Goal: Task Accomplishment & Management: Use online tool/utility

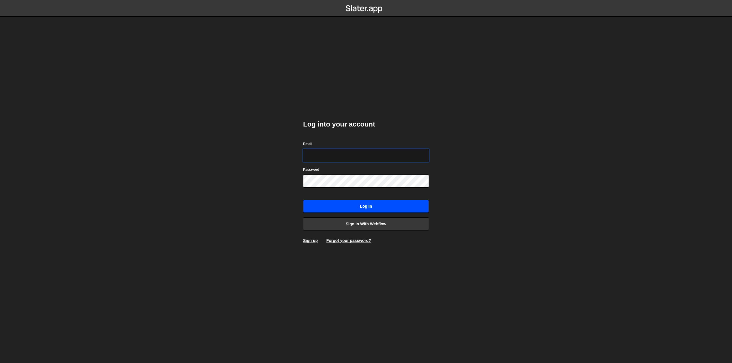
type input "hall.joshua.220@gmail.com"
click at [353, 208] on input "Log in" at bounding box center [366, 206] width 126 height 13
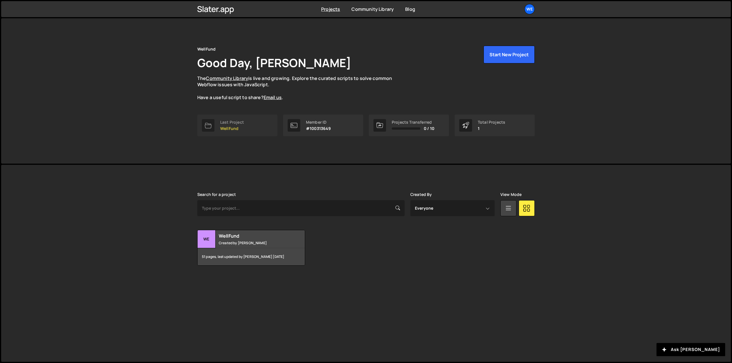
click at [242, 135] on link "Last Project WellFund" at bounding box center [237, 126] width 80 height 22
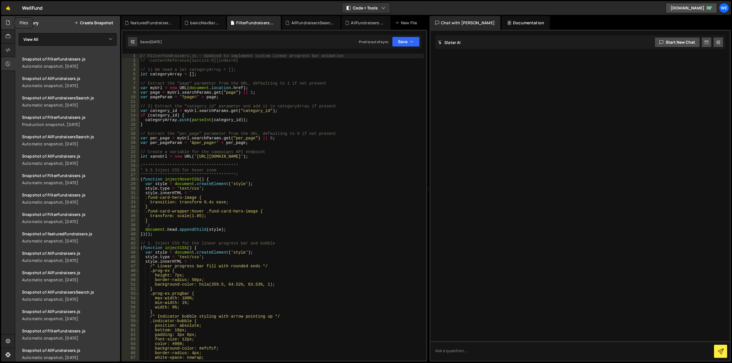
click at [7, 25] on icon at bounding box center [8, 22] width 5 height 6
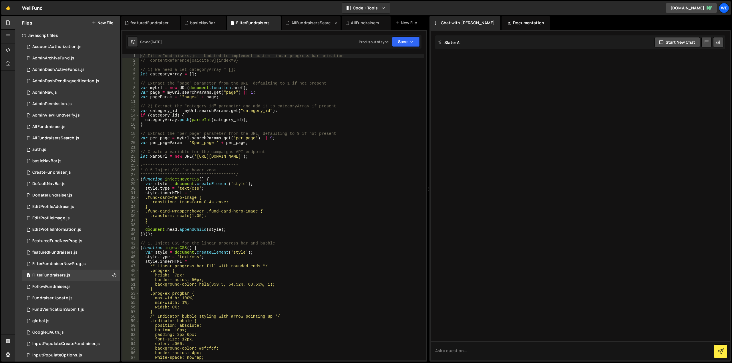
click at [336, 23] on icon at bounding box center [336, 23] width 4 height 6
click at [326, 22] on icon at bounding box center [328, 23] width 4 height 6
click at [277, 22] on icon at bounding box center [278, 23] width 4 height 6
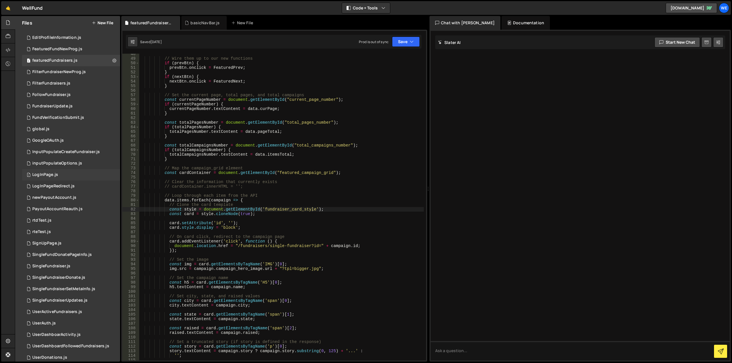
scroll to position [200, 0]
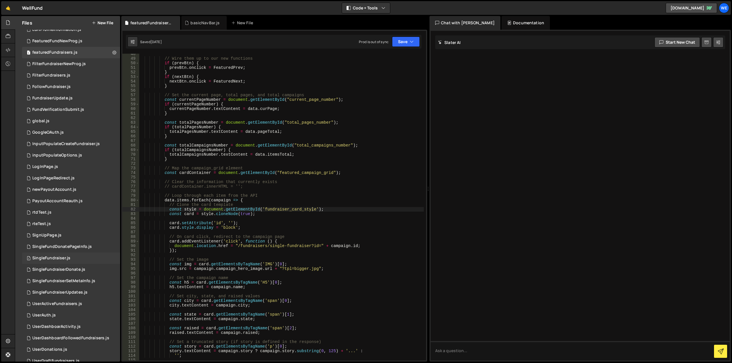
click at [74, 257] on div "1 SingleFundraiser.js 0" at bounding box center [71, 258] width 98 height 11
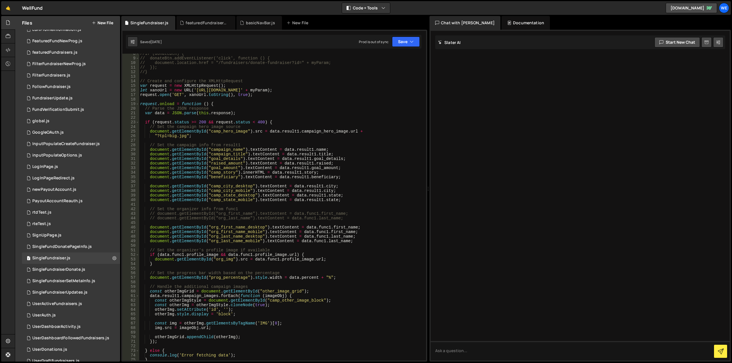
scroll to position [0, 0]
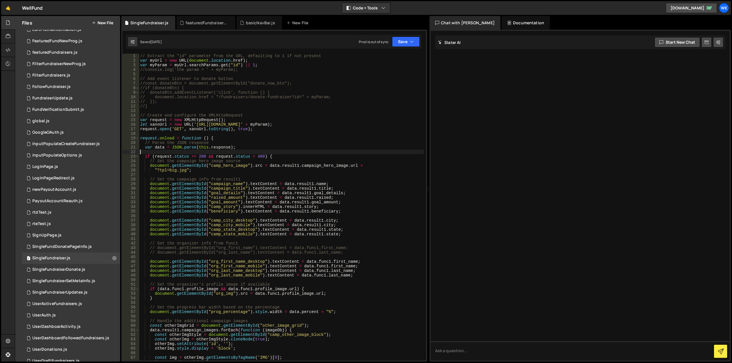
click at [306, 150] on div "// Extract the "id" parameter from the URL, defaulting to 1 if not present var …" at bounding box center [281, 212] width 285 height 316
type input "not_followed_icon"
click at [401, 57] on span "​" at bounding box center [401, 59] width 8 height 8
click at [419, 58] on span at bounding box center [420, 58] width 4 height 4
click at [68, 271] on div "SingleFundraiserDonate.js" at bounding box center [58, 269] width 53 height 5
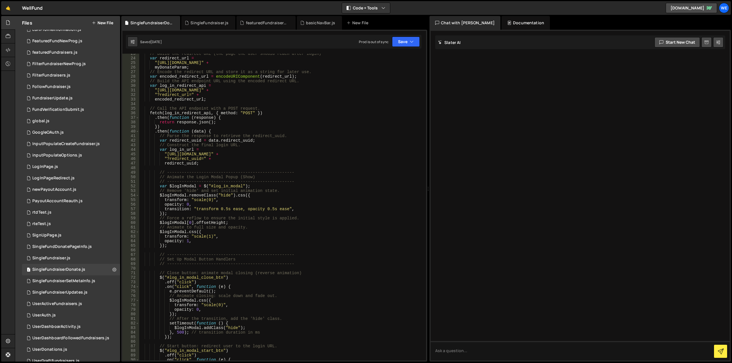
scroll to position [103, 0]
click at [101, 281] on div "1 SingleFundraiserSetMetaInfo.js 0" at bounding box center [71, 281] width 98 height 11
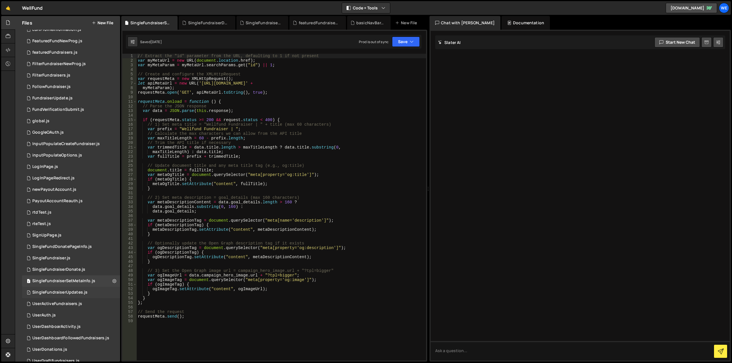
click at [56, 291] on div "SingleFundraiserUpdates.js" at bounding box center [59, 292] width 55 height 5
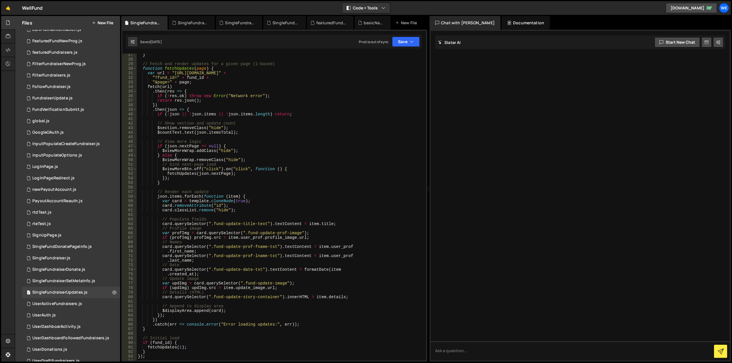
scroll to position [137, 0]
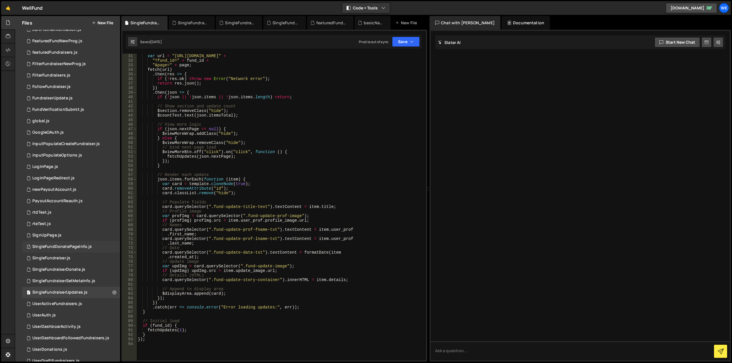
click at [53, 249] on div "SingleFundDonatePageInfo.js" at bounding box center [61, 247] width 59 height 5
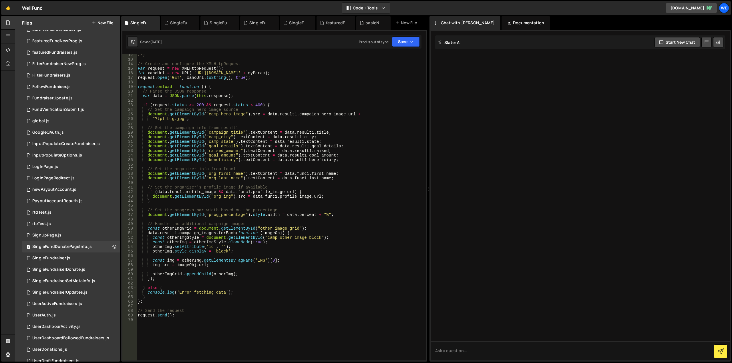
scroll to position [34, 0]
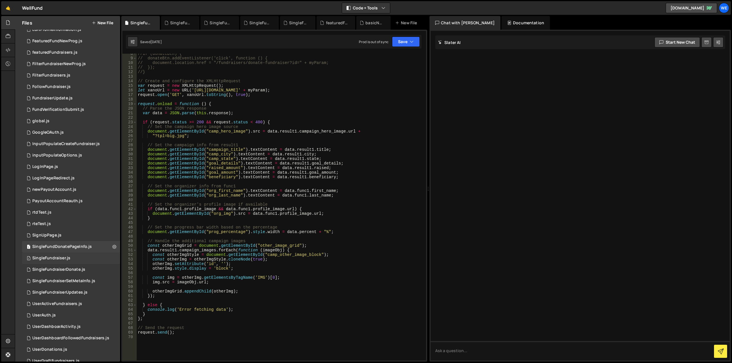
click at [61, 257] on div "SingleFundraiser.js" at bounding box center [51, 258] width 38 height 5
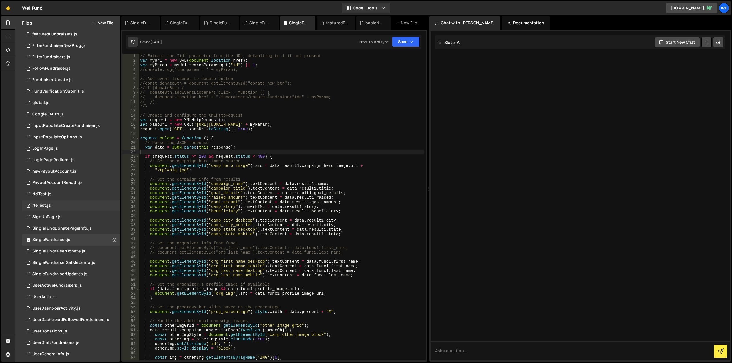
scroll to position [217, 0]
type textarea "if (request.status >= 200 && request.status < 400) {"
click at [290, 155] on div "// Extract the "id" parameter from the URL, defaulting to 1 if not present var …" at bounding box center [281, 212] width 285 height 316
click at [373, 60] on input "not_followed_icon" at bounding box center [353, 59] width 72 height 8
drag, startPoint x: 373, startPoint y: 60, endPoint x: 292, endPoint y: 56, distance: 81.0
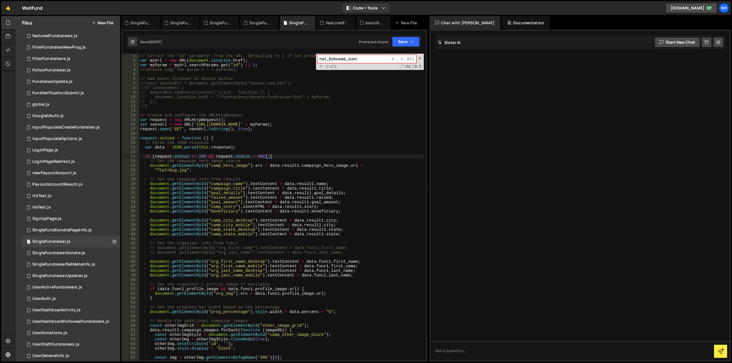
click at [291, 56] on div "// Extract the "id" parameter from the URL, defaulting to 1 if not present var …" at bounding box center [281, 207] width 285 height 307
paste input "follow-heart-icon-block"
type input "follow-heart-icon-block"
click at [409, 59] on span "All" at bounding box center [410, 59] width 11 height 8
click at [58, 240] on div "SingleFundraiser.js" at bounding box center [51, 241] width 38 height 5
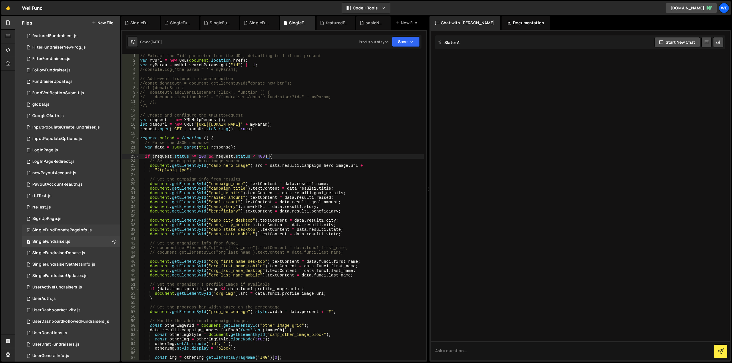
click at [55, 231] on div "SingleFundDonatePageInfo.js" at bounding box center [61, 230] width 59 height 5
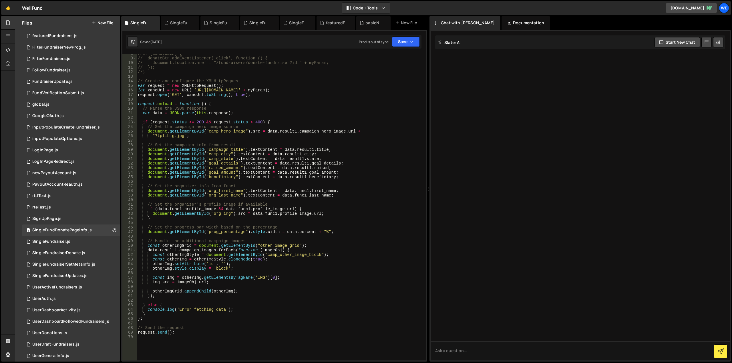
type textarea "document.getElementById("goal_amount").textContent = data.result1.goal_amount;"
click at [362, 171] on div "//if (donateBtn) { // donateBtn.addEventListener('click', function () { // docu…" at bounding box center [280, 209] width 287 height 316
type input "follow-heart-icon-block"
click at [53, 253] on div "SingleFundraiserDonate.js" at bounding box center [58, 253] width 53 height 5
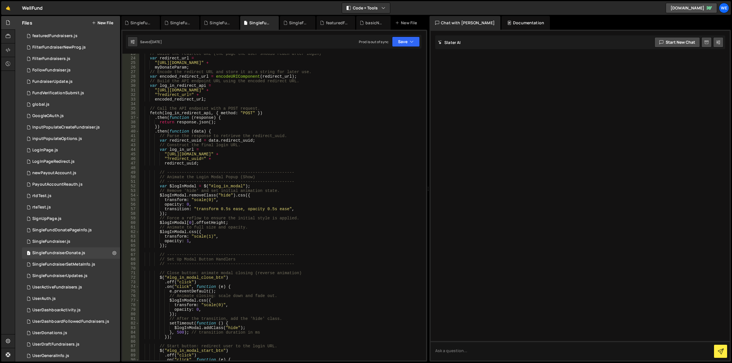
type textarea "$logInModal.removeClass("hide").css({"
click at [341, 197] on div "// Build the redirect URL (the page the user should reach after login) var redi…" at bounding box center [281, 209] width 285 height 316
type input "follow-heart-icon-block"
click at [72, 266] on div "SingleFundraiserSetMetaInfo.js" at bounding box center [63, 264] width 63 height 5
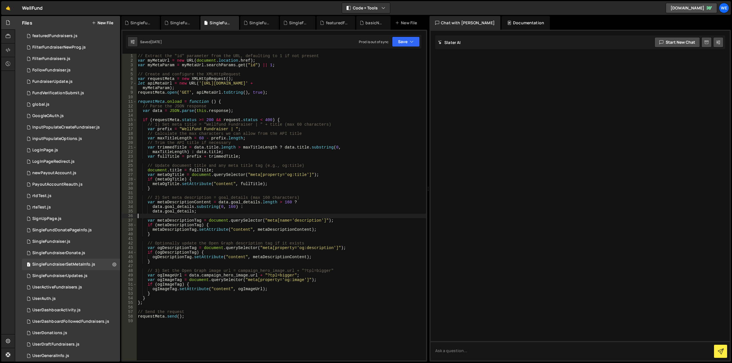
click at [382, 217] on div "// Extract the "id" parameter from the URL, defaulting to 1 if not present var …" at bounding box center [281, 212] width 289 height 316
type input "follow-heart-icon-block"
click at [70, 280] on div "1 SingleFundraiserUpdates.js 0" at bounding box center [71, 276] width 98 height 11
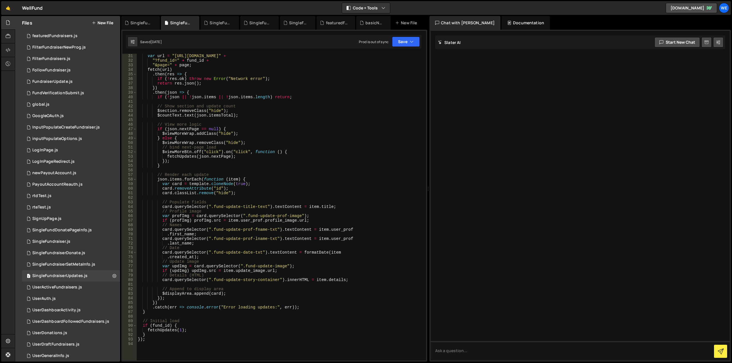
type textarea "// Names"
click at [369, 226] on div "var url = "[URL][DOMAIN_NAME]" + "?fund_id=" + fund_id + "&page=" + page ; fetc…" at bounding box center [280, 212] width 287 height 316
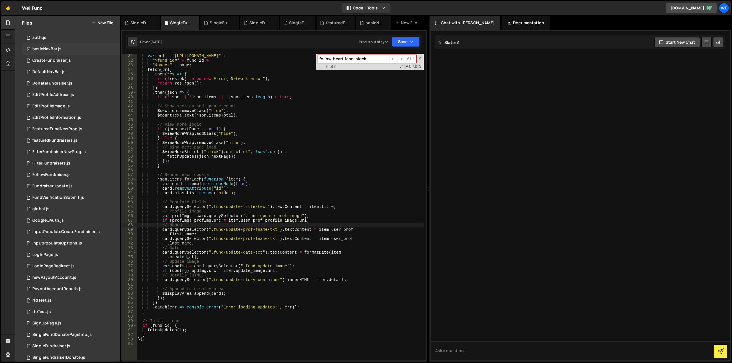
scroll to position [114, 0]
type input "follow-heart-icon-block"
click at [42, 171] on div "FollowFundraiser.js" at bounding box center [51, 172] width 38 height 5
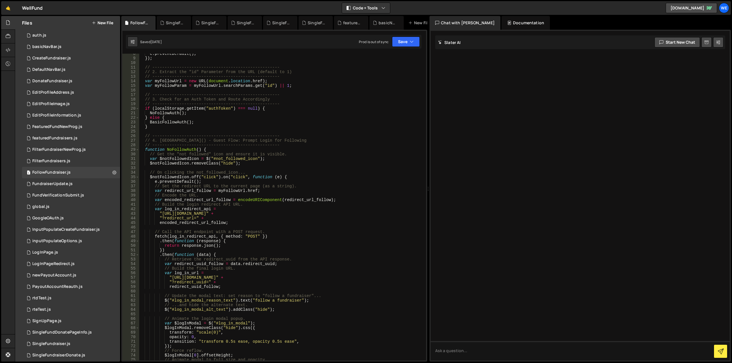
scroll to position [51, 0]
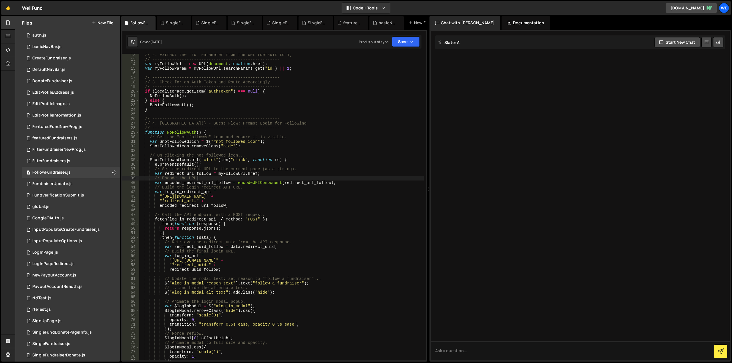
click at [353, 178] on div "// 2. Extract the "id" Parameter from the URL (default to 1) // ---------------…" at bounding box center [281, 211] width 285 height 316
click at [328, 143] on div "// 2. Extract the "id" Parameter from the URL (default to 1) // ---------------…" at bounding box center [281, 211] width 285 height 316
type textarea "});"
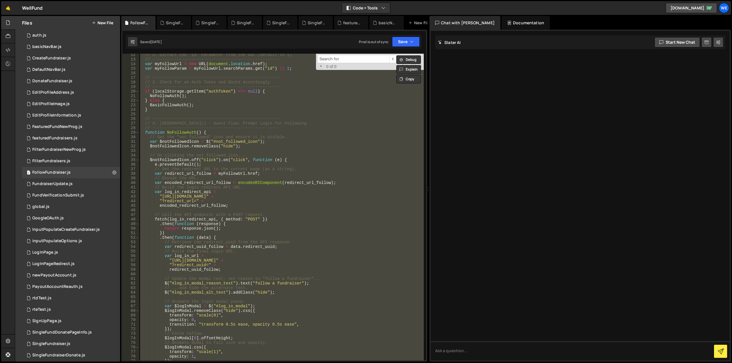
click at [360, 114] on div "// 2. Extract the "id" Parameter from the URL (default to 1) // ---------------…" at bounding box center [281, 207] width 285 height 307
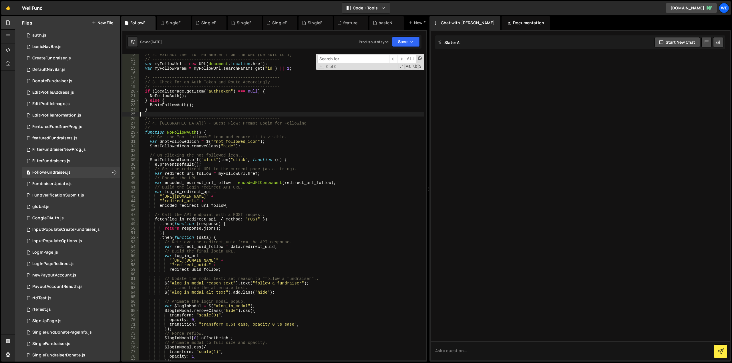
click at [420, 57] on span at bounding box center [420, 58] width 4 height 4
click at [342, 129] on div "// 2. Extract the "id" Parameter from the URL (default to 1) // ---------------…" at bounding box center [281, 211] width 285 height 316
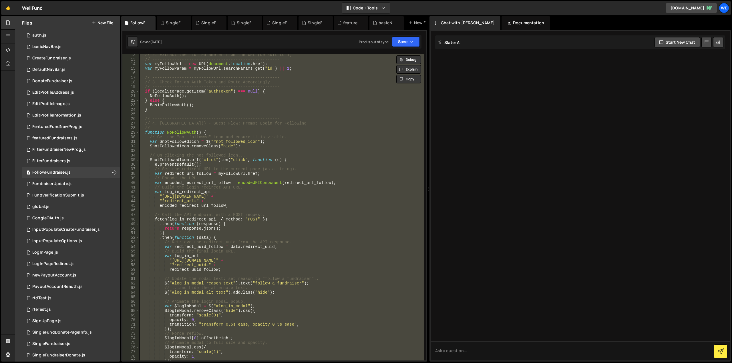
click at [356, 127] on div "// 2. Extract the "id" Parameter from the URL (default to 1) // ---------------…" at bounding box center [281, 207] width 285 height 307
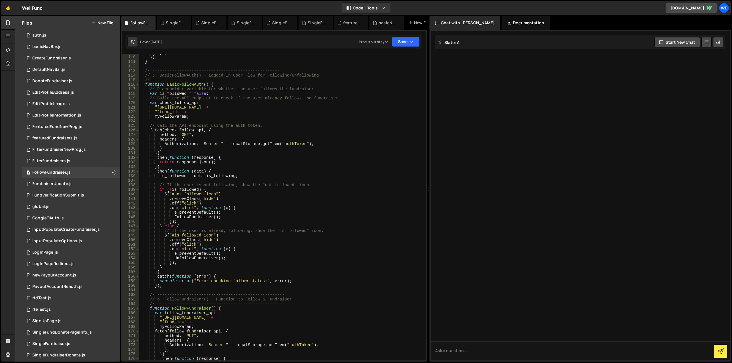
scroll to position [532, 0]
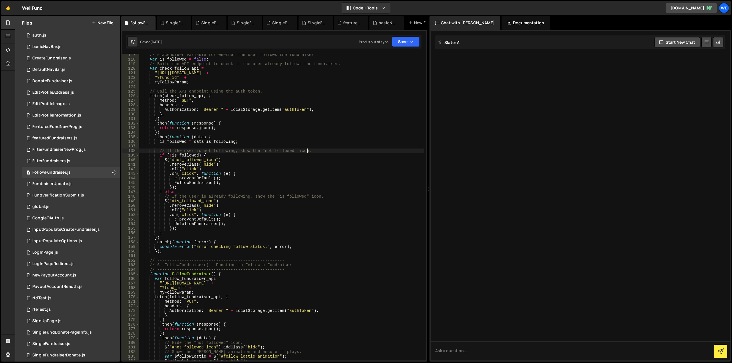
click at [338, 152] on div "// Placeholder variable for whether the user follows the fundraiser. var is_fol…" at bounding box center [281, 211] width 285 height 316
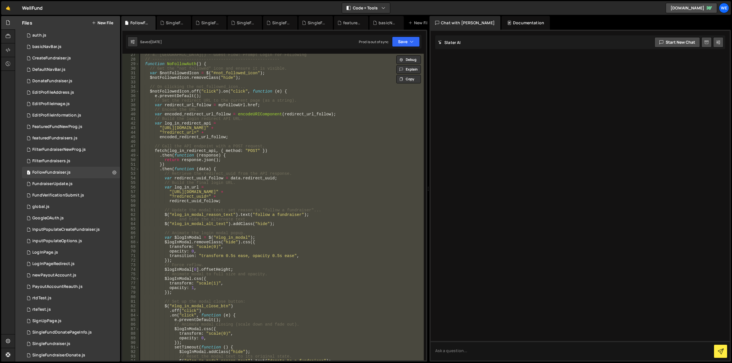
scroll to position [0, 0]
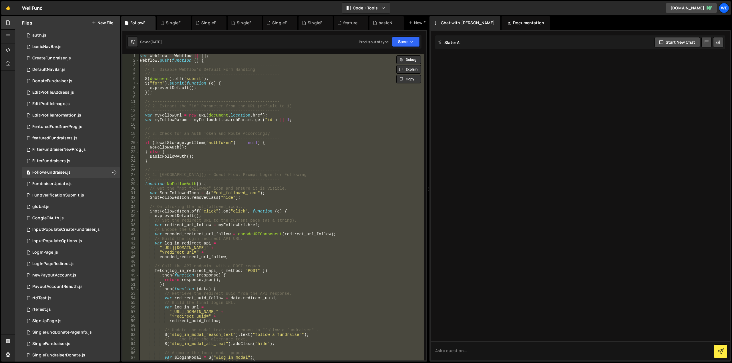
click at [305, 180] on div "var Webflow = Webflow || [ ] ; Webflow . push ( function ( ) { // -------------…" at bounding box center [281, 207] width 285 height 307
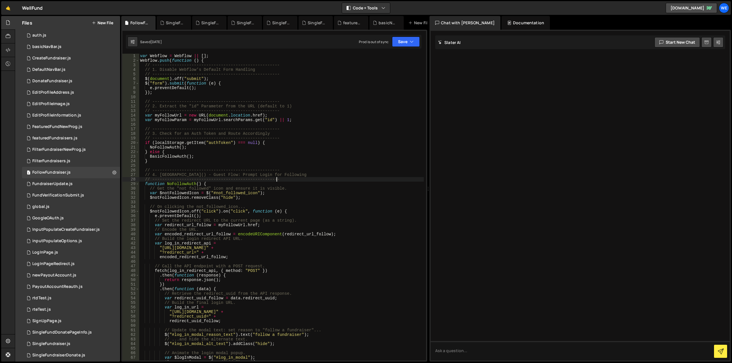
type textarea "});"
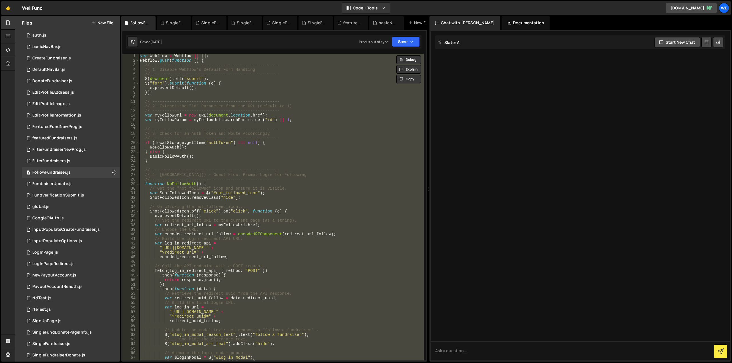
paste textarea
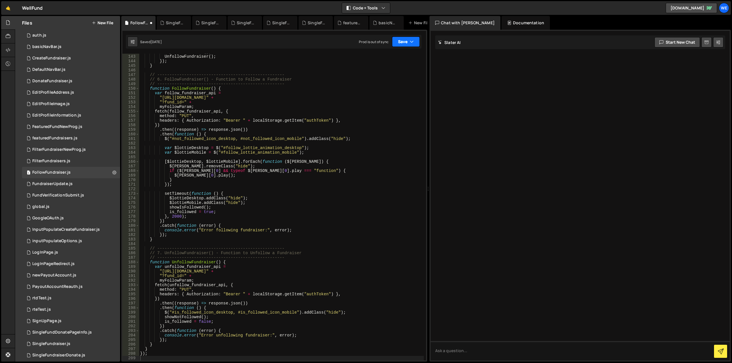
click at [409, 44] on button "Save" at bounding box center [406, 42] width 28 height 10
click at [390, 56] on div "Save to Staging S" at bounding box center [386, 56] width 59 height 6
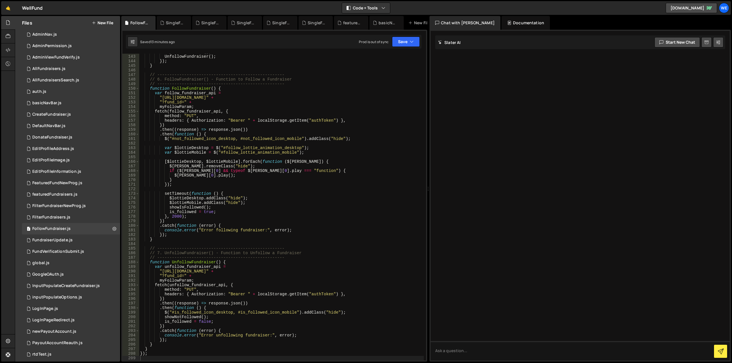
scroll to position [57, 0]
click at [56, 138] on div "DonateFundraiser.js" at bounding box center [52, 138] width 40 height 5
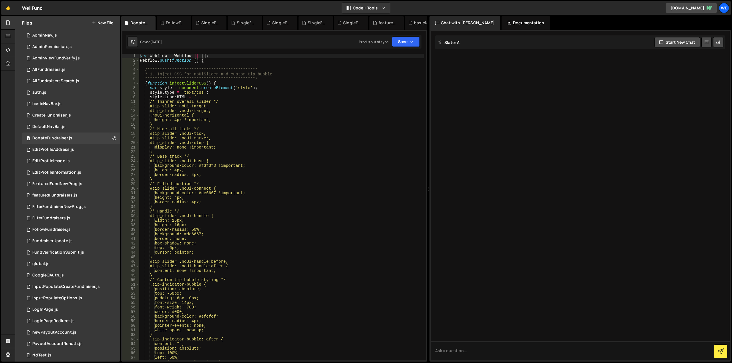
type textarea "#tip_slider .noUi-handle:before,"
click at [283, 263] on div "**********" at bounding box center [281, 212] width 285 height 316
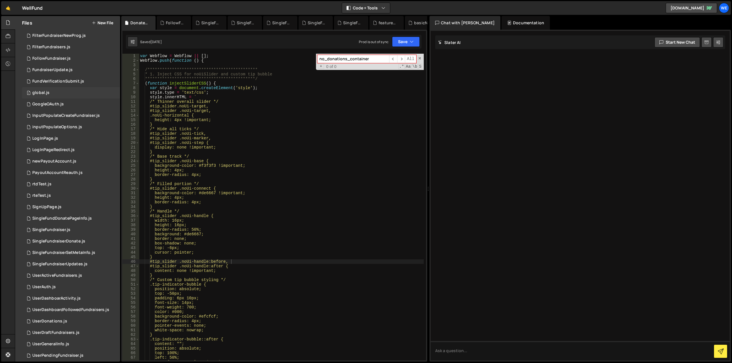
scroll to position [229, 0]
type input "no_donations_container"
click at [45, 228] on div "SingleFundraiser.js" at bounding box center [51, 229] width 38 height 5
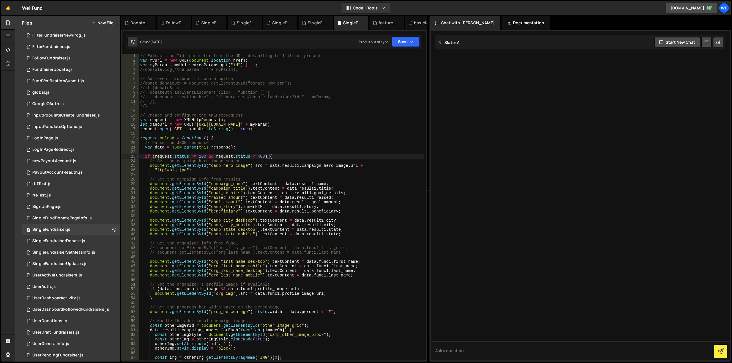
type textarea "document.getElementById("camp_city_desktop").textContent = [DOMAIN_NAME];"
click at [375, 219] on div "// Extract the "id" parameter from the URL, defaulting to 1 if not present var …" at bounding box center [281, 212] width 285 height 316
paste input "no_donations_container"
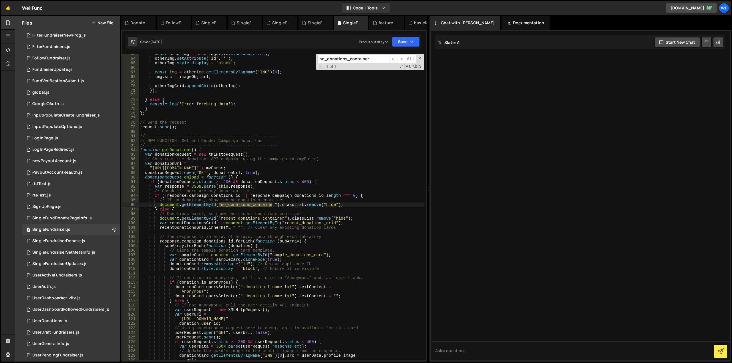
type input "no_donations_container"
click at [320, 217] on div "const otherImg = otherImgStyle . cloneNode ( true ) ; otherImg . setAttribute (…" at bounding box center [281, 210] width 285 height 316
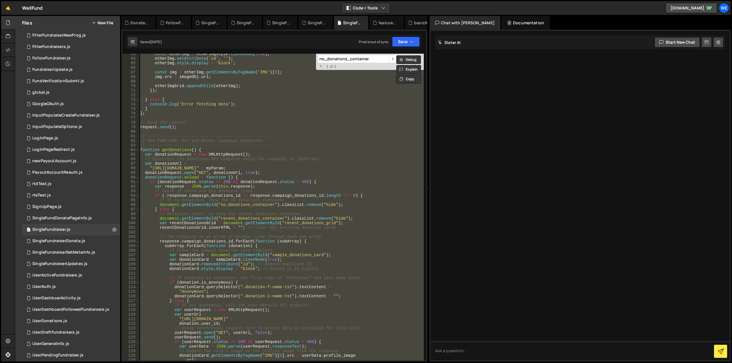
click at [238, 204] on div "const otherImg = otherImgStyle . cloneNode ( true ) ; otherImg . setAttribute (…" at bounding box center [281, 207] width 285 height 307
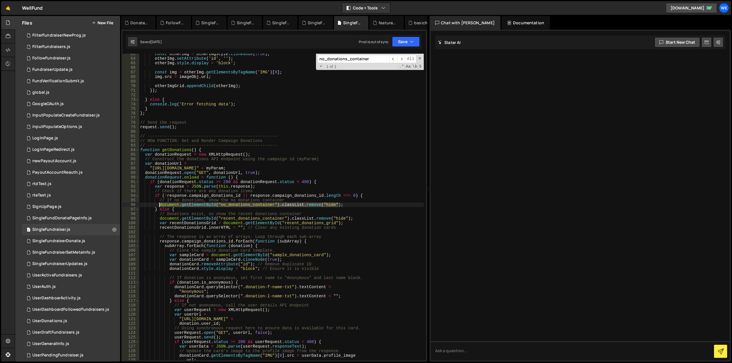
drag, startPoint x: 345, startPoint y: 204, endPoint x: 160, endPoint y: 205, distance: 185.9
click at [160, 205] on div "const otherImg = otherImgStyle . cloneNode ( true ) ; otherImg . setAttribute (…" at bounding box center [281, 210] width 285 height 316
type textarea "// document.getElementById("no_donations_container").classList.remove("hide");"
click at [363, 206] on div "const otherImg = otherImgStyle . cloneNode ( true ) ; otherImg . setAttribute (…" at bounding box center [281, 207] width 285 height 307
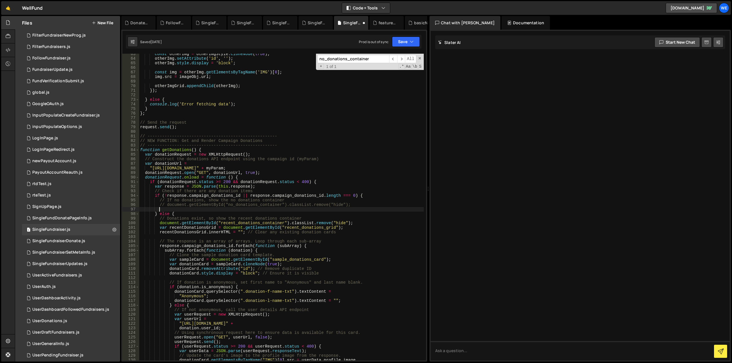
paste textarea "});"
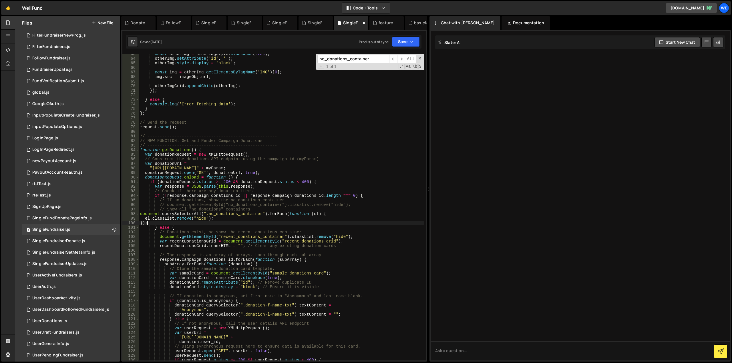
scroll to position [0, 0]
drag, startPoint x: 220, startPoint y: 218, endPoint x: 139, endPoint y: 215, distance: 81.0
click at [139, 215] on div "}); 63 64 65 66 67 68 69 70 71 72 73 74 75 76 77 78 79 80 81 82 83 84 85 86 87 …" at bounding box center [274, 207] width 304 height 307
click at [141, 223] on div "const otherImg = otherImgStyle . cloneNode ( true ) ; otherImg . setAttribute (…" at bounding box center [281, 210] width 285 height 316
click at [192, 224] on div "const otherImg = otherImgStyle . cloneNode ( true ) ; otherImg . setAttribute (…" at bounding box center [281, 210] width 285 height 316
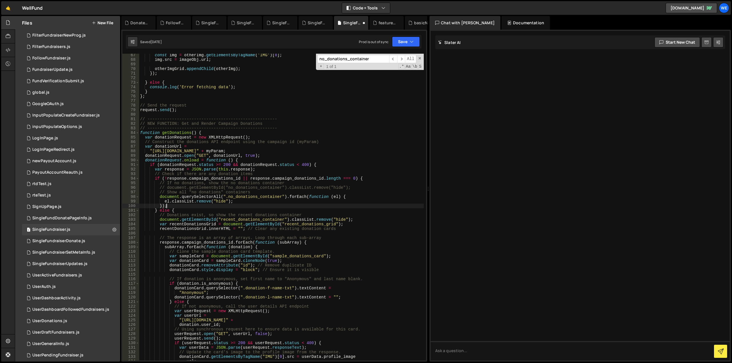
scroll to position [303, 0]
drag, startPoint x: 159, startPoint y: 220, endPoint x: 369, endPoint y: 218, distance: 210.5
click at [369, 218] on div "const img = otherImg . getElementsByTagName ( 'IMG' ) [ 0 ] ; img . src = image…" at bounding box center [281, 211] width 285 height 316
type textarea "// document.getElementById("recent_donations_container").classList.remove("hide…"
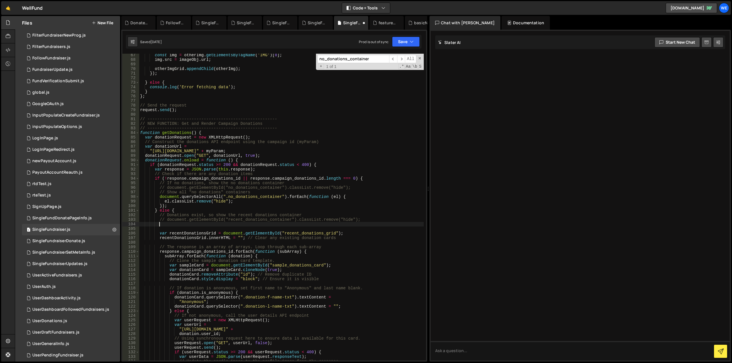
paste textarea "});"
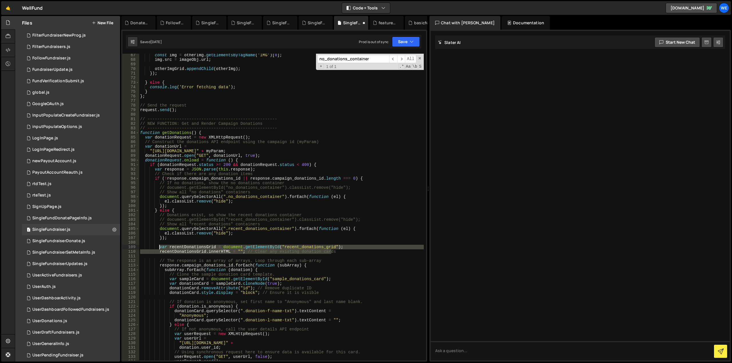
drag, startPoint x: 336, startPoint y: 252, endPoint x: 159, endPoint y: 247, distance: 176.5
click at [159, 247] on div "const img = otherImg . getElementsByTagName ( 'IMG' ) [ 0 ] ; img . src = image…" at bounding box center [281, 211] width 285 height 316
paste textarea "grid.innerHTML = ""; // reset before populating"
click at [341, 254] on div "const img = otherImg . getElementsByTagName ( 'IMG' ) [ 0 ] ; img . src = image…" at bounding box center [281, 207] width 285 height 307
type textarea "// recentDonationsGrid.innerHTML = ""; // Clear any existing donation cards"
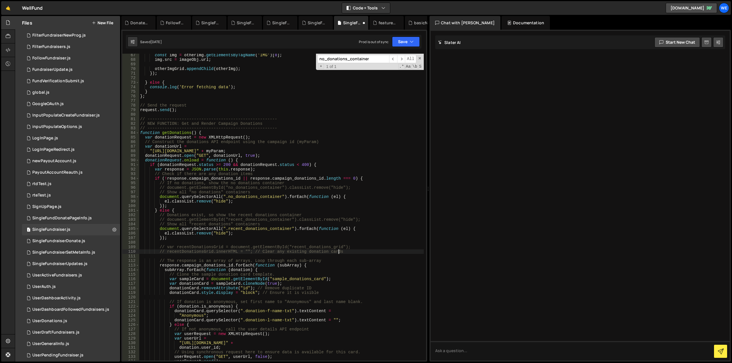
click at [341, 253] on div "const img = otherImg . getElementsByTagName ( 'IMG' ) [ 0 ] ; img . src = image…" at bounding box center [281, 211] width 285 height 316
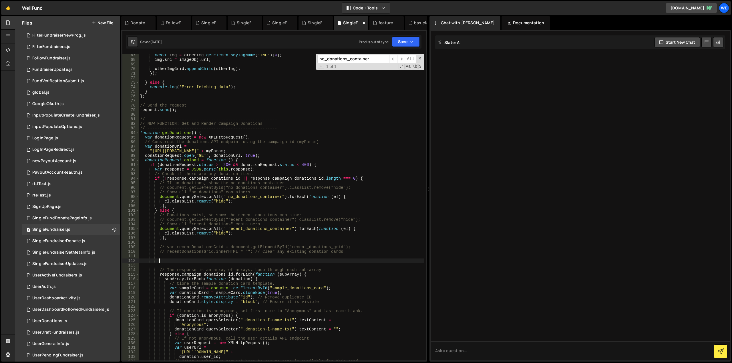
paste textarea "grid.innerHTML = ""; // reset before populating"
type textarea "grid.innerHTML = ""; // reset before populating"
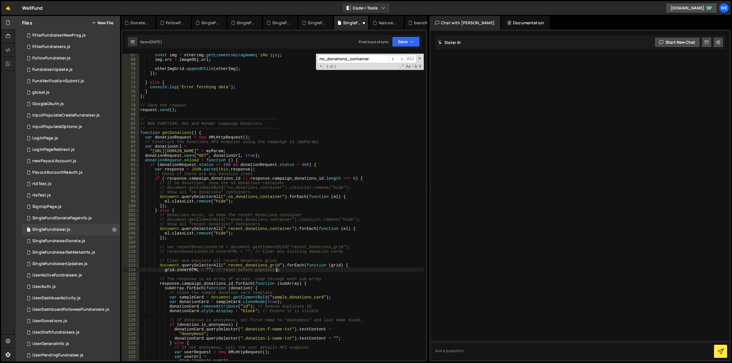
click at [187, 256] on div "const img = otherImg . getElementsByTagName ( 'IMG' ) [ 0 ] ; img . src = image…" at bounding box center [281, 211] width 285 height 316
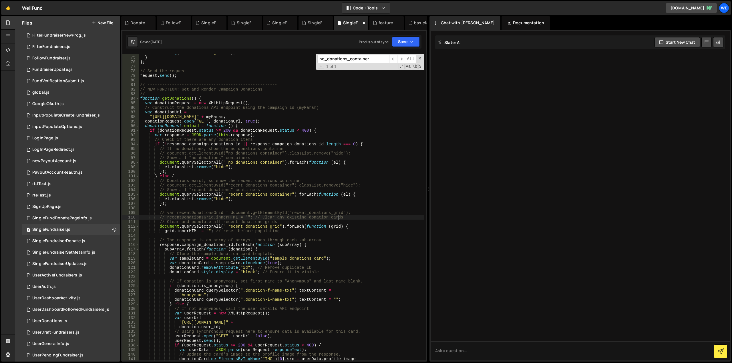
scroll to position [354, 0]
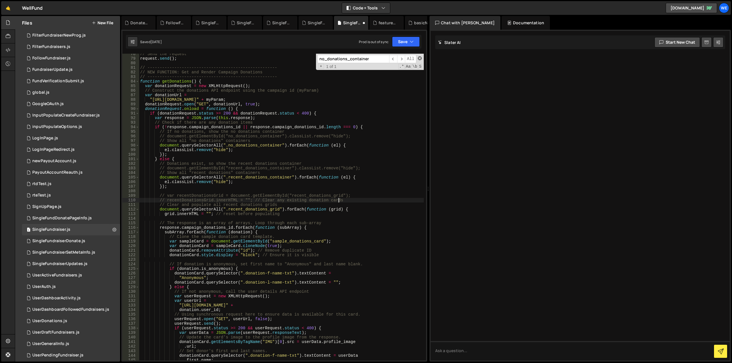
click at [418, 58] on span at bounding box center [420, 58] width 4 height 4
click at [415, 42] on button "Save" at bounding box center [406, 42] width 28 height 10
click at [392, 56] on div "Save to Staging S" at bounding box center [386, 56] width 59 height 6
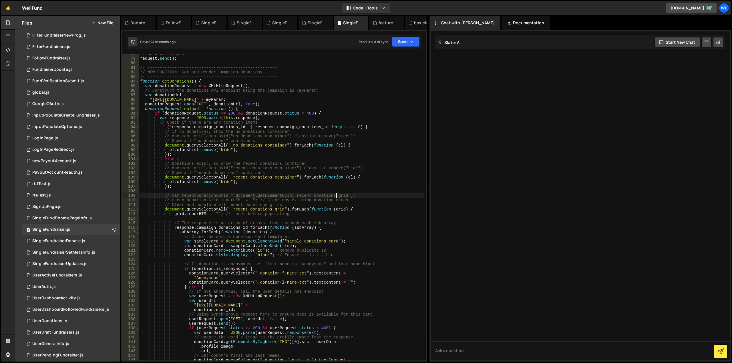
click at [335, 195] on div "// Send the request request . send ( ) ; // -----------------------------------…" at bounding box center [281, 210] width 285 height 316
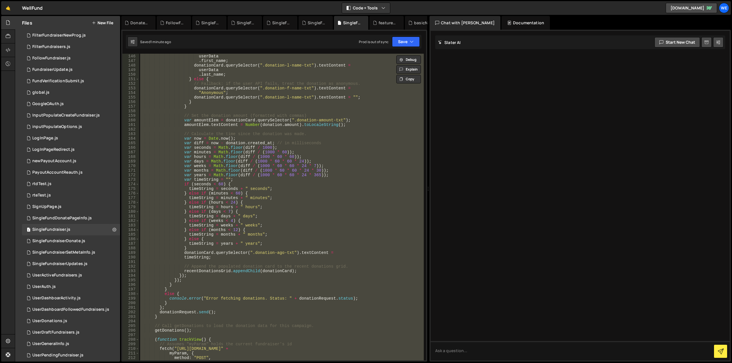
scroll to position [715, 0]
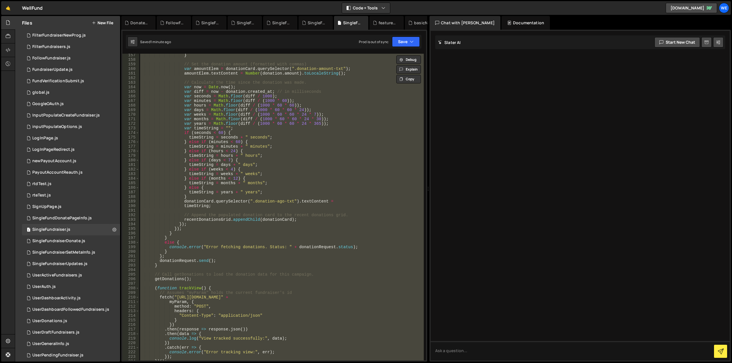
click at [230, 260] on div "} // Set the donation amount (formatted with commas) var amountElem = donationC…" at bounding box center [281, 207] width 285 height 307
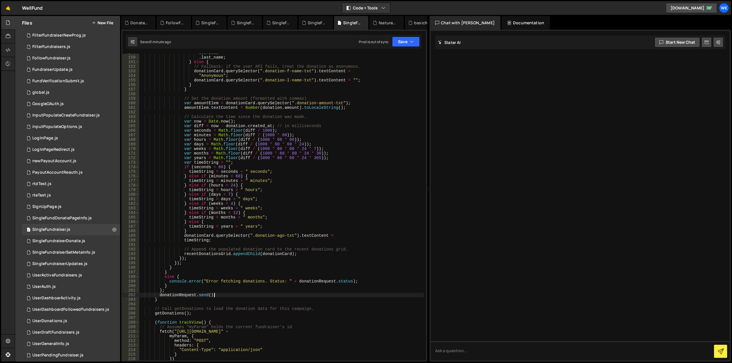
scroll to position [680, 0]
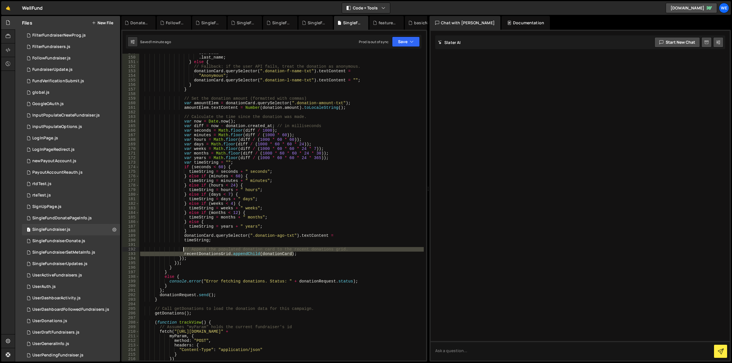
drag, startPoint x: 300, startPoint y: 254, endPoint x: 183, endPoint y: 251, distance: 116.4
click at [183, 251] on div "userData . last_name ; } else { // Fallback: if the user API fails, treat the d…" at bounding box center [281, 209] width 285 height 316
type textarea "// recentDonationsGrid.appendChild(donationCard);"
click at [305, 254] on div "userData . last_name ; } else { // Fallback: if the user API fails, treat the d…" at bounding box center [281, 209] width 285 height 316
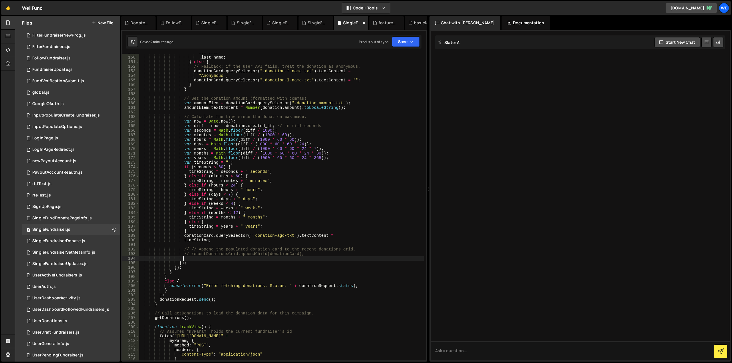
paste textarea "grid.appendChild(donationCard);"
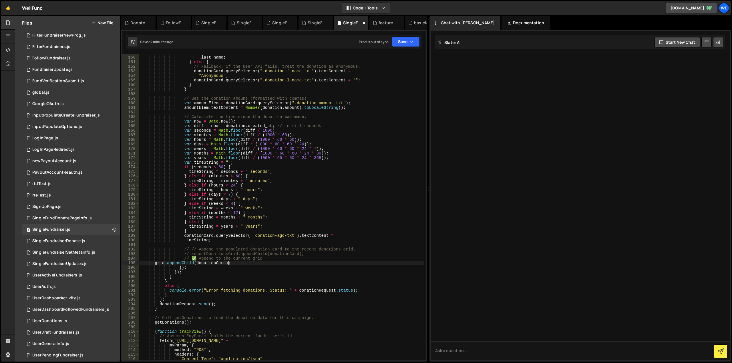
click at [154, 264] on div "userData . last_name ; } else { // Fallback: if the user API fails, treat the d…" at bounding box center [281, 209] width 285 height 316
click at [196, 258] on div "userData . last_name ; } else { // Fallback: if the user API fails, treat the d…" at bounding box center [281, 209] width 285 height 316
click at [313, 255] on div "userData . last_name ; } else { // Fallback: if the user API fails, treat the d…" at bounding box center [281, 209] width 285 height 316
type textarea "// recentDonationsGrid.appendChild(donationCard);"
click at [297, 253] on div "userData . last_name ; } else { // Fallback: if the user API fails, treat the d…" at bounding box center [281, 209] width 285 height 316
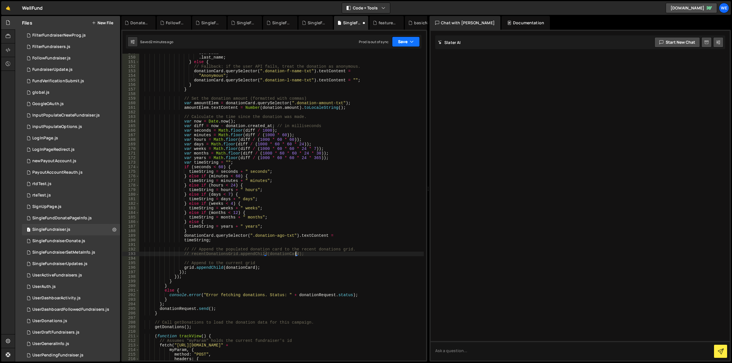
click at [406, 40] on button "Save" at bounding box center [406, 42] width 28 height 10
click at [388, 56] on div "Save to Staging S" at bounding box center [386, 56] width 59 height 6
click at [251, 160] on div "userData . last_name ; } else { // Fallback: if the user API fails, treat the d…" at bounding box center [281, 209] width 285 height 316
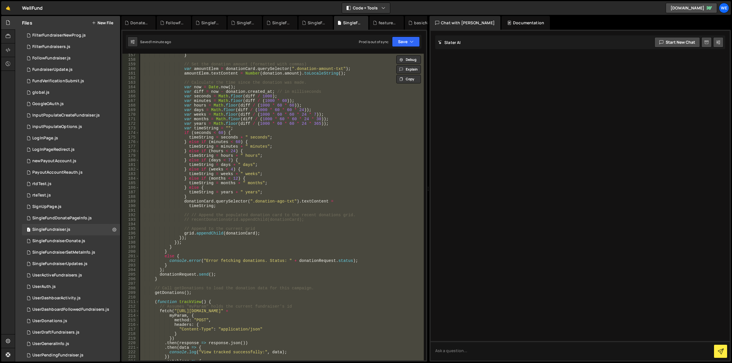
scroll to position [749, 0]
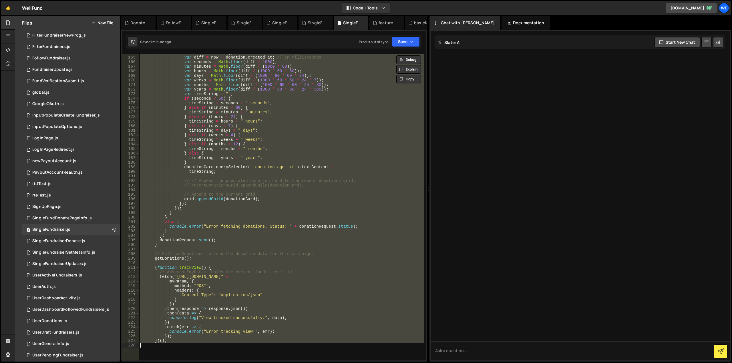
click at [157, 247] on div "var now = Date . now ( ) ; var diff = now - donation . created_at ; // in milli…" at bounding box center [281, 207] width 285 height 307
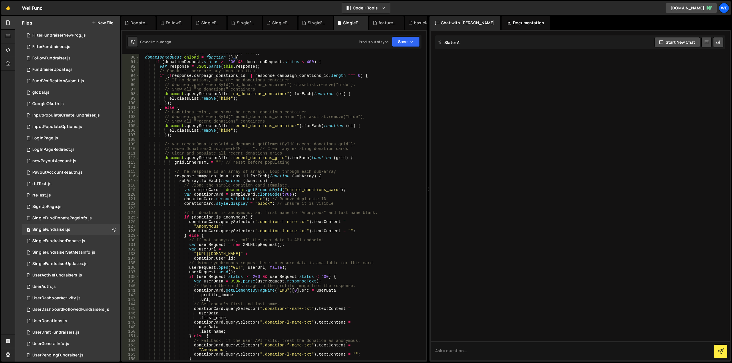
scroll to position [354, 0]
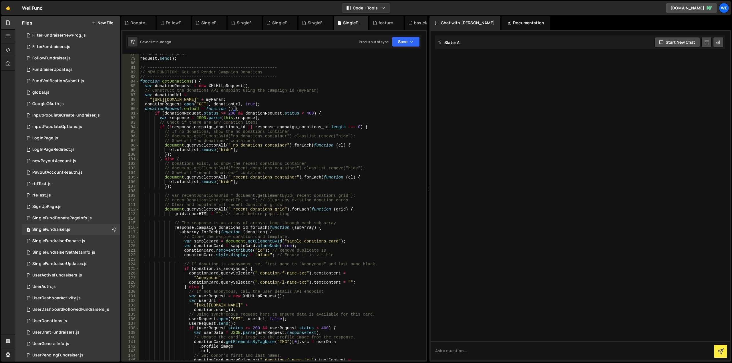
click at [140, 82] on div "// Send the request request . send ( ) ; // -----------------------------------…" at bounding box center [281, 210] width 285 height 316
type textarea "function getDonations() { var donationRequest = new XMLHttpRequest();"
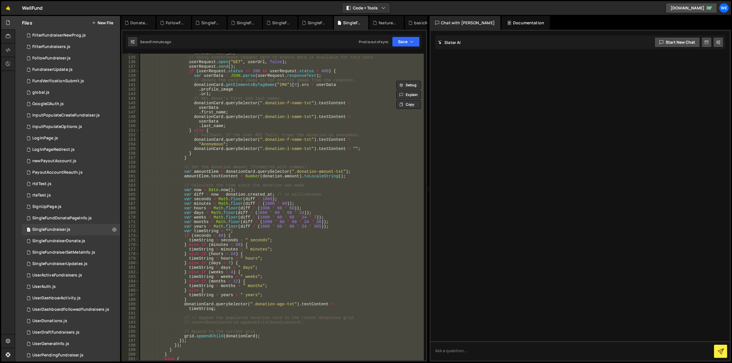
scroll to position [697, 0]
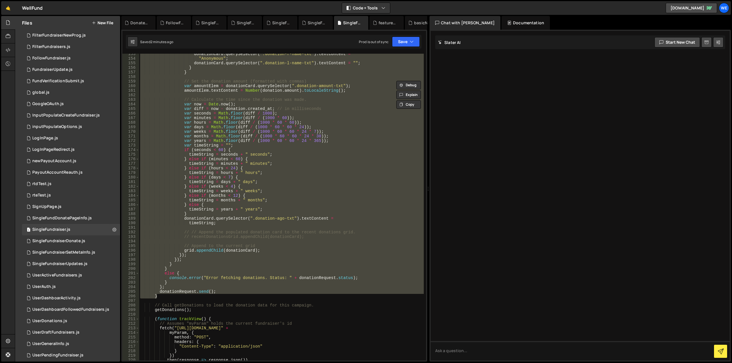
paste textarea
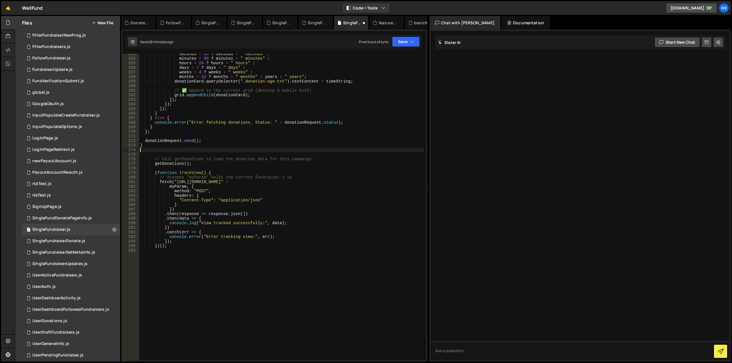
scroll to position [0, 0]
click at [151, 146] on div "seconds < 60 ? seconds + " seconds" : minutes < 60 ? minutes + " minutes" : hou…" at bounding box center [281, 210] width 285 height 316
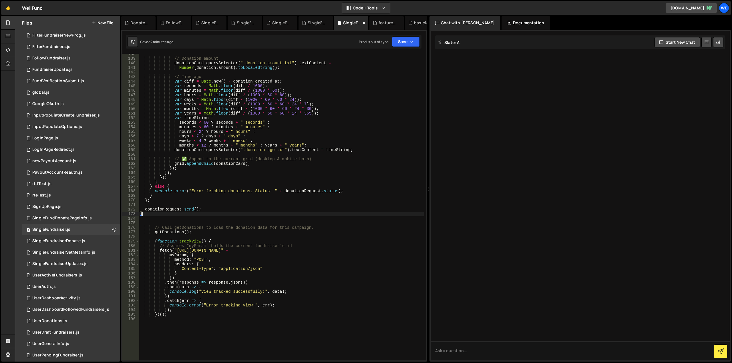
scroll to position [629, 0]
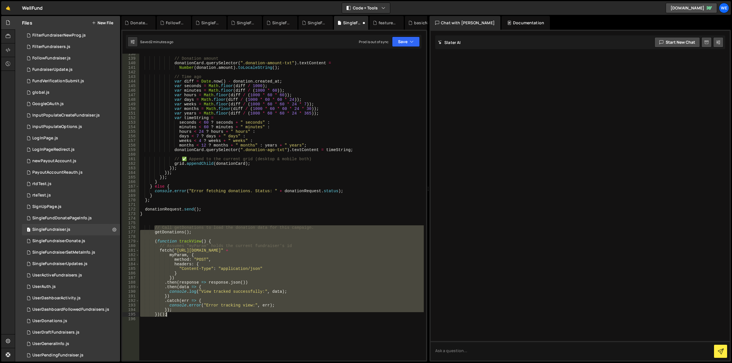
drag, startPoint x: 154, startPoint y: 227, endPoint x: 198, endPoint y: 316, distance: 98.9
click at [198, 316] on div "// Donation amount donationCard . querySelector ( ".donation-amount-txt" ) . te…" at bounding box center [281, 210] width 285 height 316
click at [188, 316] on div "// Donation amount donationCard . querySelector ( ".donation-amount-txt" ) . te…" at bounding box center [281, 207] width 285 height 307
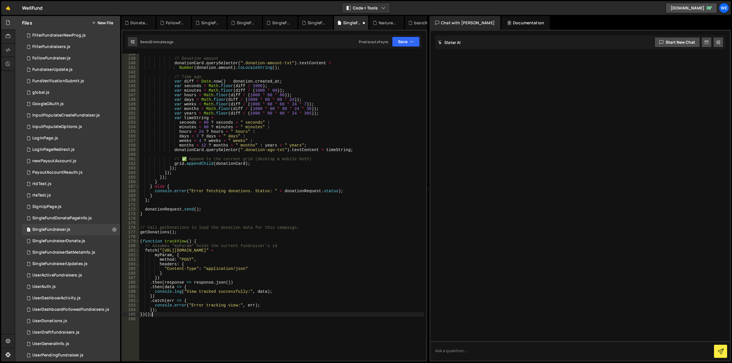
click at [226, 240] on div "// Donation amount donationCard . querySelector ( ".donation-amount-txt" ) . te…" at bounding box center [281, 210] width 285 height 316
click at [409, 45] on button "Save" at bounding box center [406, 42] width 28 height 10
click at [389, 58] on div "Save to Staging S" at bounding box center [386, 56] width 59 height 6
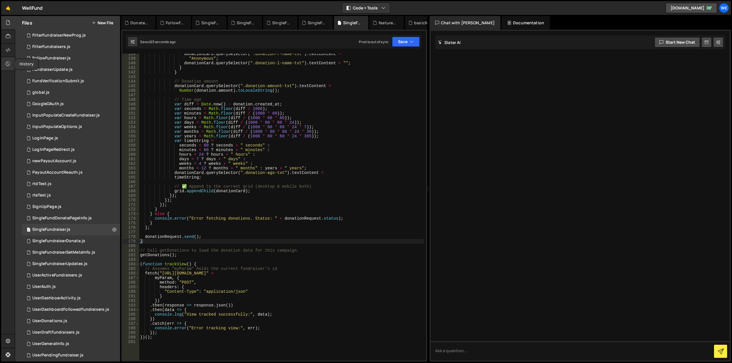
click at [7, 65] on icon at bounding box center [8, 64] width 5 height 6
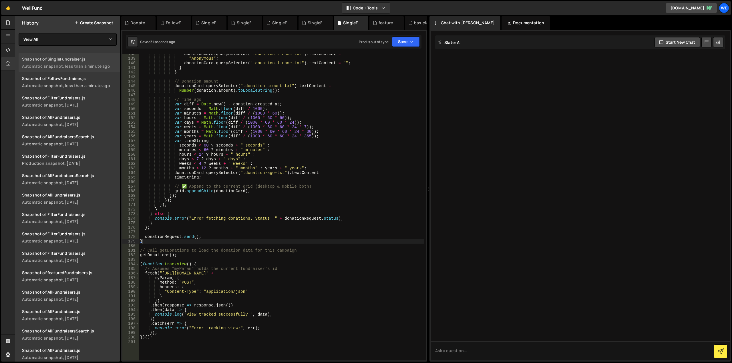
click at [75, 64] on div "Automatic snapshot, less than a minute ago" at bounding box center [69, 65] width 95 height 5
click at [76, 61] on div "Snapshot of SingleFundraiser.js" at bounding box center [69, 58] width 95 height 5
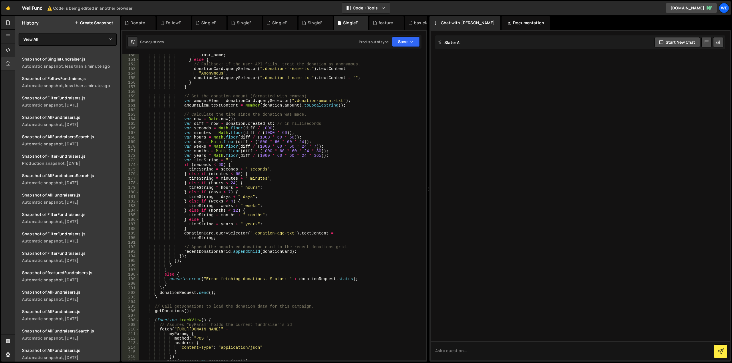
scroll to position [648, 0]
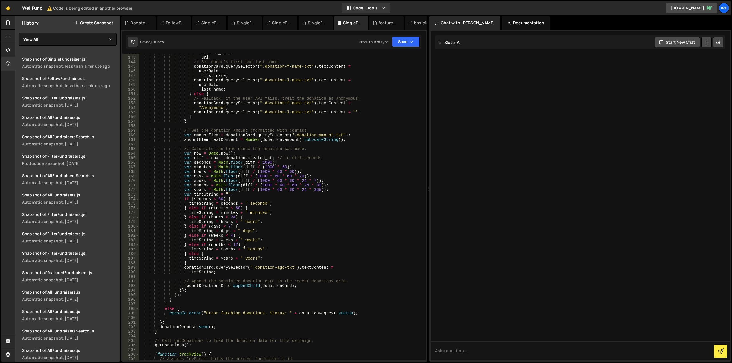
click at [206, 288] on div ". profile_image . url ; // Set donor's first and last names. donationCard . que…" at bounding box center [281, 209] width 285 height 316
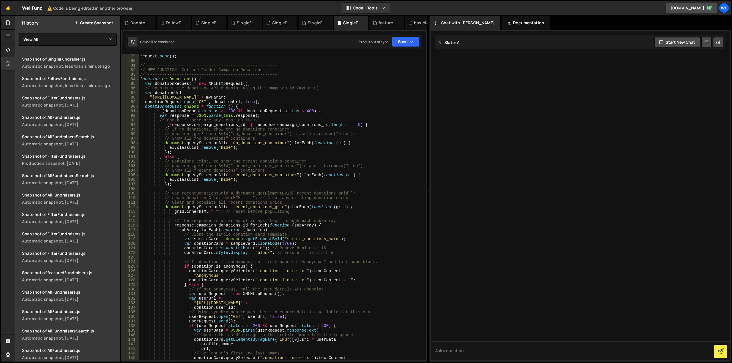
scroll to position [339, 0]
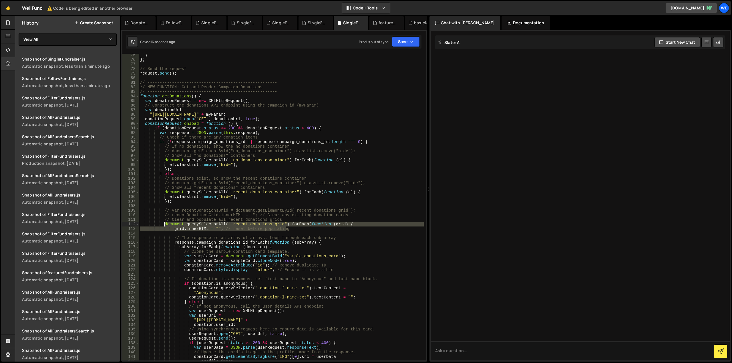
drag, startPoint x: 302, startPoint y: 228, endPoint x: 164, endPoint y: 223, distance: 137.6
click at [164, 223] on div "} } ; // Send the request request . send ( ) ; // -----------------------------…" at bounding box center [281, 211] width 285 height 316
click at [351, 215] on div "} } ; // Send the request request . send ( ) ; // -----------------------------…" at bounding box center [281, 211] width 285 height 316
type textarea "// recentDonationsGrid.innerHTML = ""; // Clear any existing donation cards"
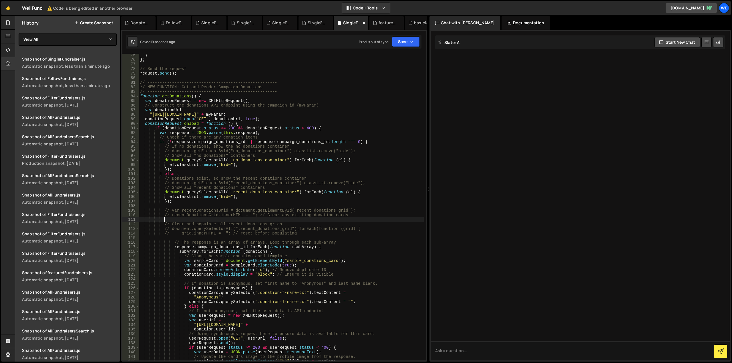
scroll to position [0, 1]
click at [172, 215] on div "} } ; // Send the request request . send ( ) ; // -----------------------------…" at bounding box center [281, 211] width 285 height 316
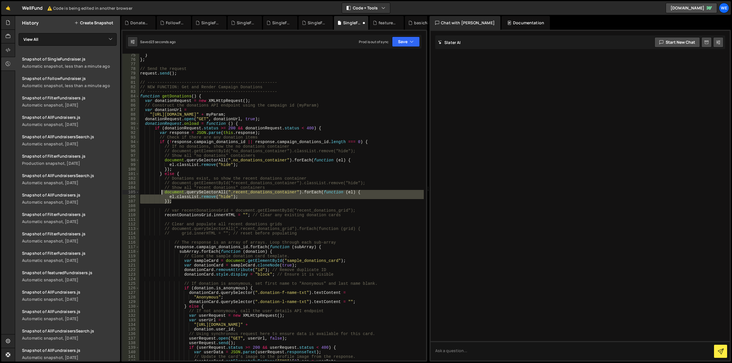
drag, startPoint x: 178, startPoint y: 201, endPoint x: 162, endPoint y: 194, distance: 17.7
click at [162, 194] on div "} } ; // Send the request request . send ( ) ; // -----------------------------…" at bounding box center [281, 211] width 285 height 316
click at [165, 188] on div "} } ; // Send the request request . send ( ) ; // -----------------------------…" at bounding box center [281, 211] width 285 height 316
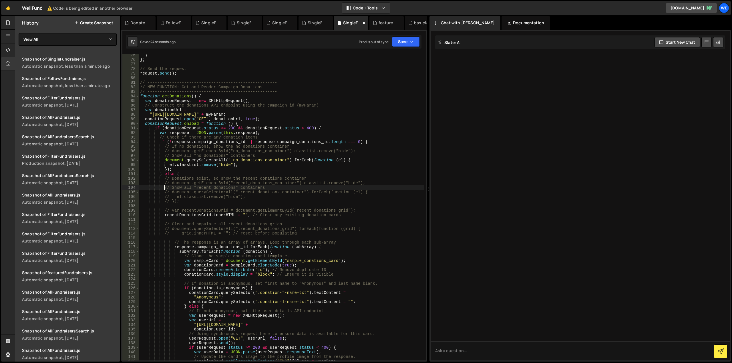
scroll to position [0, 1]
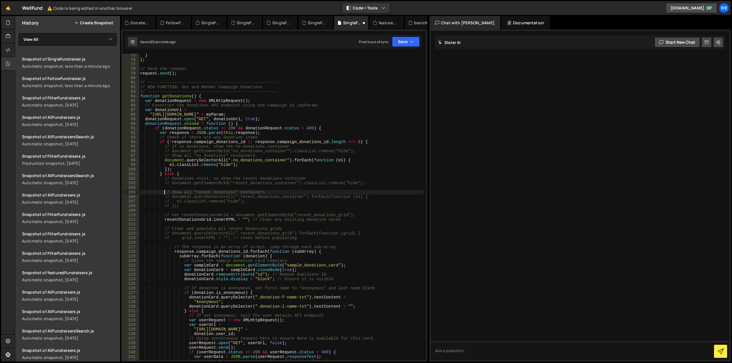
click at [164, 182] on div "} } ; // Send the request request . send ( ) ; // -----------------------------…" at bounding box center [281, 211] width 285 height 316
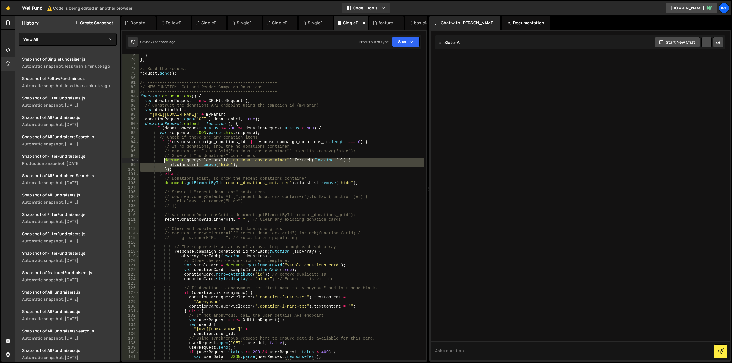
drag, startPoint x: 172, startPoint y: 169, endPoint x: 163, endPoint y: 160, distance: 12.9
click at [163, 160] on div "} } ; // Send the request request . send ( ) ; // -----------------------------…" at bounding box center [281, 211] width 285 height 316
click at [165, 156] on div "} } ; // Send the request request . send ( ) ; // -----------------------------…" at bounding box center [281, 211] width 285 height 316
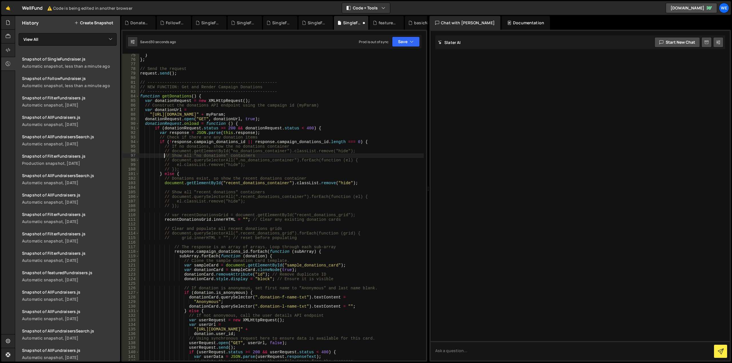
click at [164, 156] on div "} } ; // Send the request request . send ( ) ; // -----------------------------…" at bounding box center [281, 211] width 285 height 316
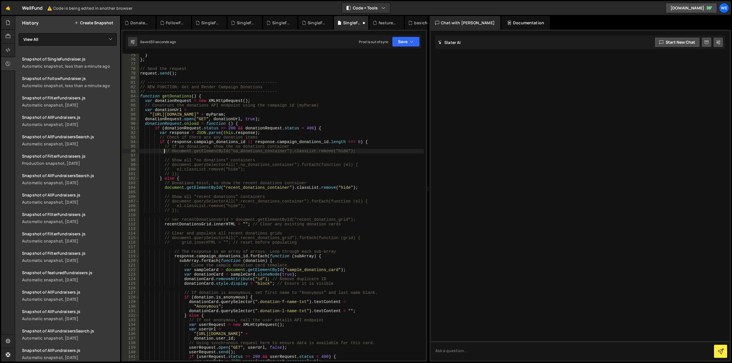
click at [164, 150] on div "} } ; // Send the request request . send ( ) ; // -----------------------------…" at bounding box center [281, 211] width 285 height 316
click at [215, 162] on div "} } ; // Send the request request . send ( ) ; // -----------------------------…" at bounding box center [281, 211] width 285 height 316
click at [410, 42] on button "Save" at bounding box center [406, 42] width 28 height 10
click at [388, 61] on div "35 seconds ago" at bounding box center [379, 61] width 25 height 5
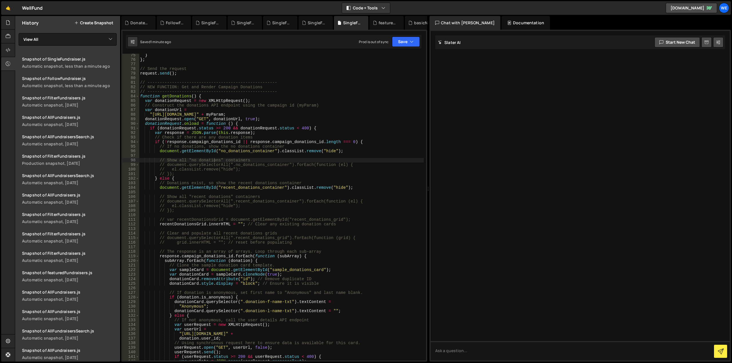
click at [316, 164] on div "} } ; // Send the request request . send ( ) ; // -----------------------------…" at bounding box center [281, 211] width 285 height 316
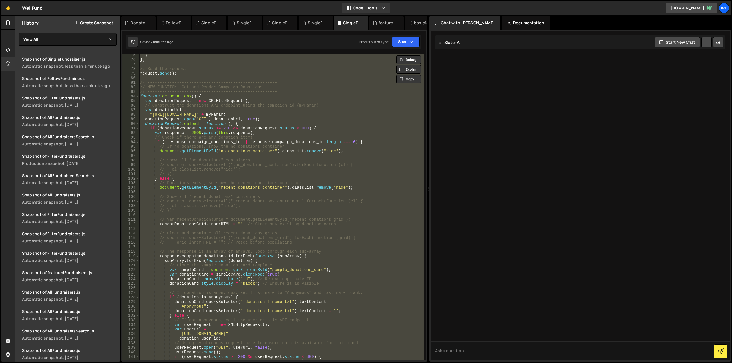
click at [276, 181] on div "} } ; // Send the request request . send ( ) ; // -----------------------------…" at bounding box center [281, 207] width 285 height 307
click at [295, 178] on div "} } ; // Send the request request . send ( ) ; // -----------------------------…" at bounding box center [281, 207] width 285 height 307
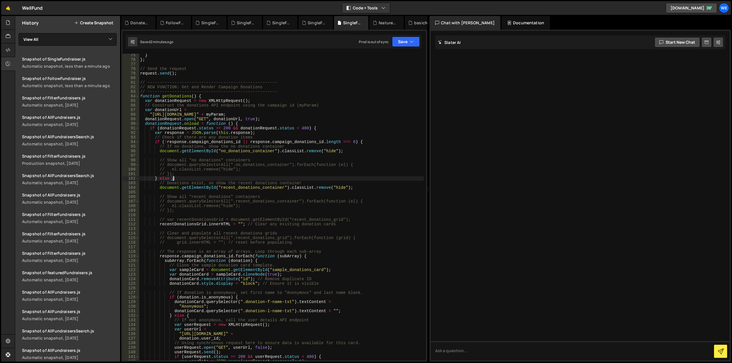
type textarea "})();"
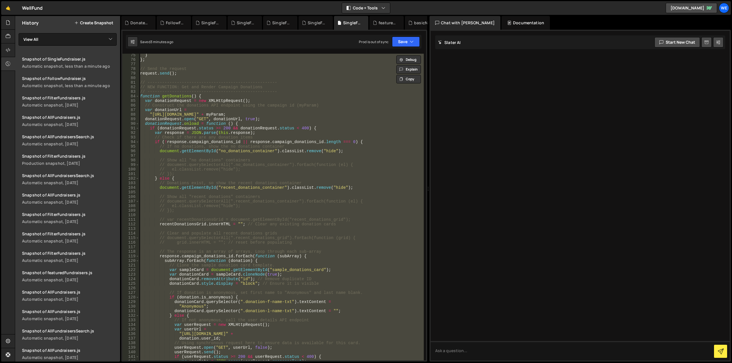
click at [243, 157] on div "} } ; // Send the request request . send ( ) ; // -----------------------------…" at bounding box center [281, 207] width 285 height 307
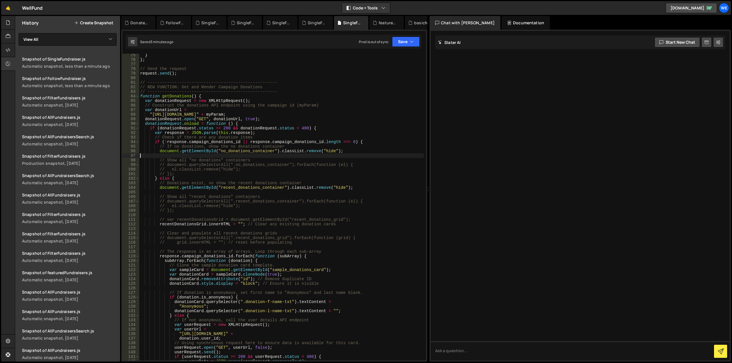
scroll to position [0, 0]
type textarea "})();"
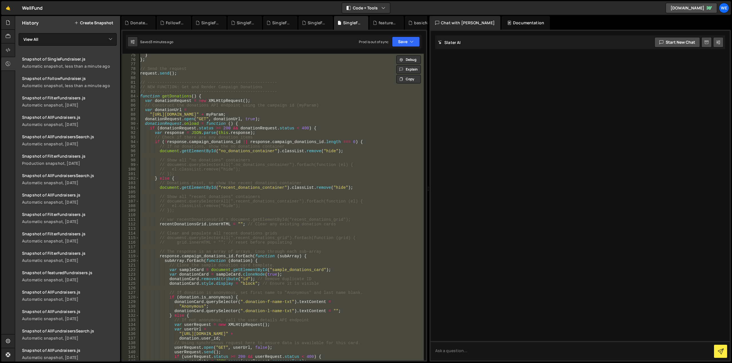
paste textarea
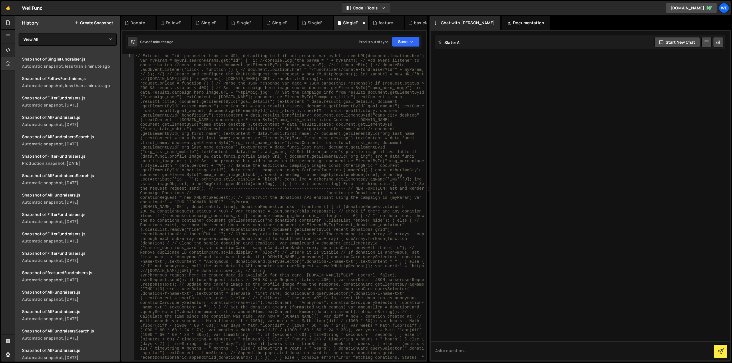
type textarea "})();"
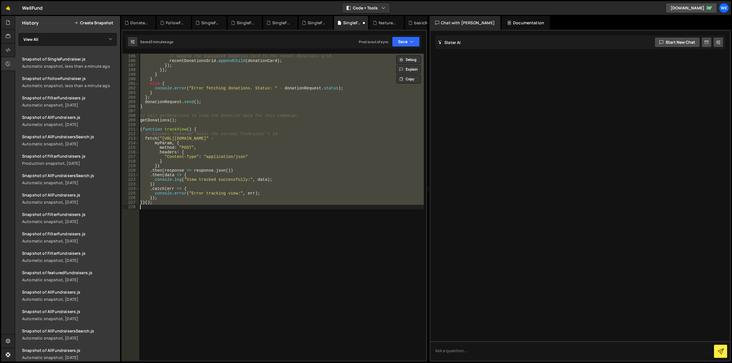
scroll to position [887, 0]
click at [238, 212] on div "// Append the populated donation card to the recent donations grid. recentDonat…" at bounding box center [281, 207] width 285 height 307
click at [176, 202] on div "// Append the populated donation card to the recent donations grid. recentDonat…" at bounding box center [281, 207] width 285 height 307
type textarea "})();"
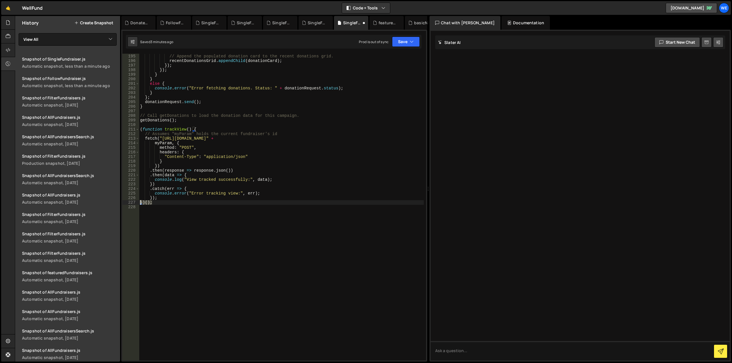
drag, startPoint x: 165, startPoint y: 203, endPoint x: 140, endPoint y: 202, distance: 25.2
click at [140, 202] on div "// Append the populated donation card to the recent donations grid. recentDonat…" at bounding box center [281, 207] width 285 height 316
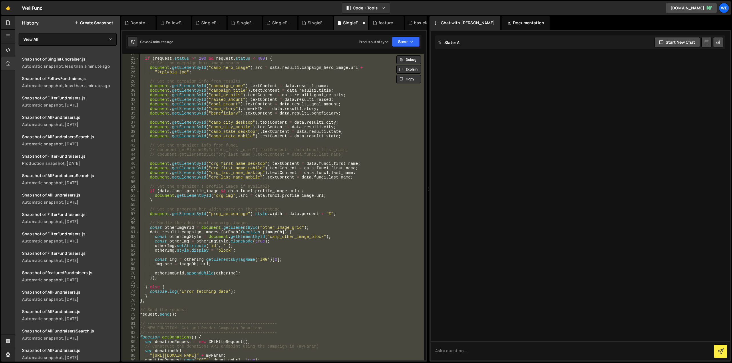
scroll to position [0, 0]
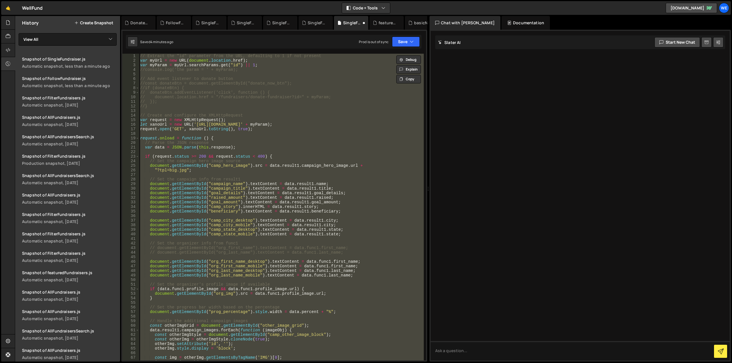
click at [257, 106] on div "// Extract the "id" parameter from the URL, defaulting to 1 if not present var …" at bounding box center [281, 207] width 285 height 307
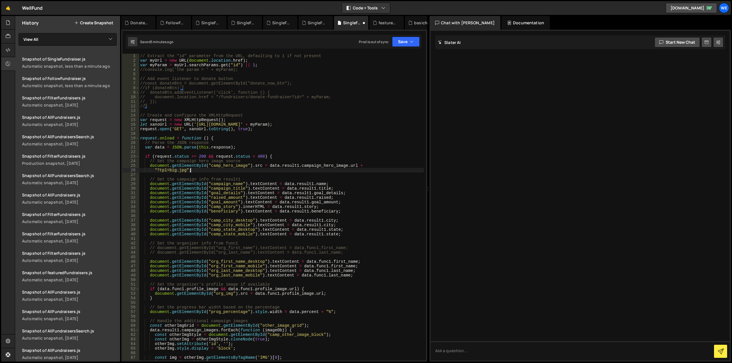
click at [286, 171] on div "// Extract the "id" parameter from the URL, defaulting to 1 if not present var …" at bounding box center [281, 212] width 285 height 316
type textarea ""?tpl=big.jpg";"
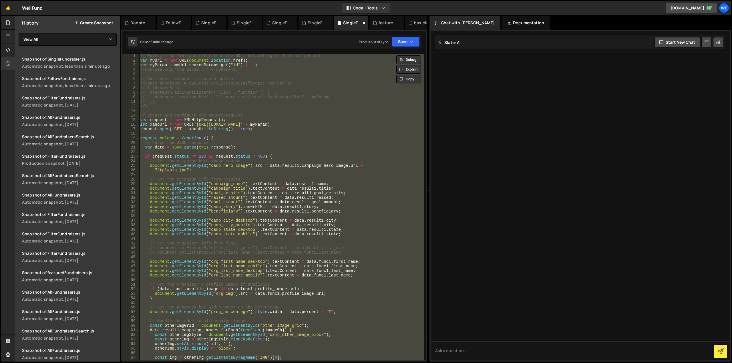
paste textarea
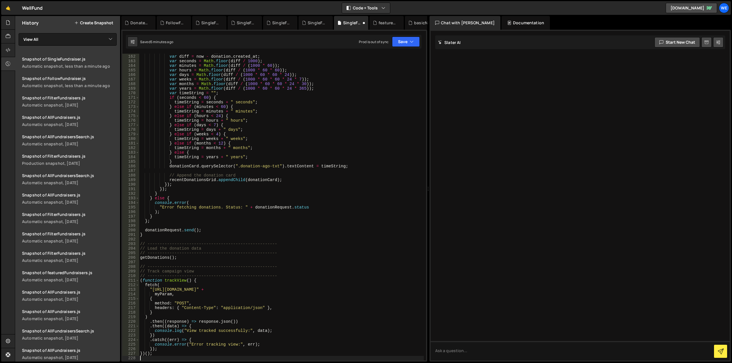
click at [399, 47] on div "Saved 5 minutes ago Prod is out of sync Upgrade to Edit Save Save to Staging S …" at bounding box center [274, 42] width 296 height 14
click at [404, 40] on button "Save" at bounding box center [406, 42] width 28 height 10
click at [397, 59] on div "Saved 5 minutes ago" at bounding box center [386, 62] width 59 height 7
click at [245, 159] on div "var now = Date . now ( ) ; var diff = now - donation . created_at ; var seconds…" at bounding box center [281, 208] width 285 height 316
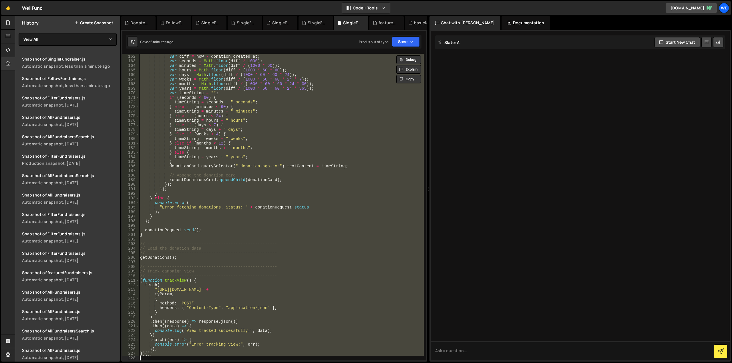
click at [171, 221] on div "var now = Date . now ( ) ; var diff = now - donation . created_at ; var seconds…" at bounding box center [281, 207] width 285 height 307
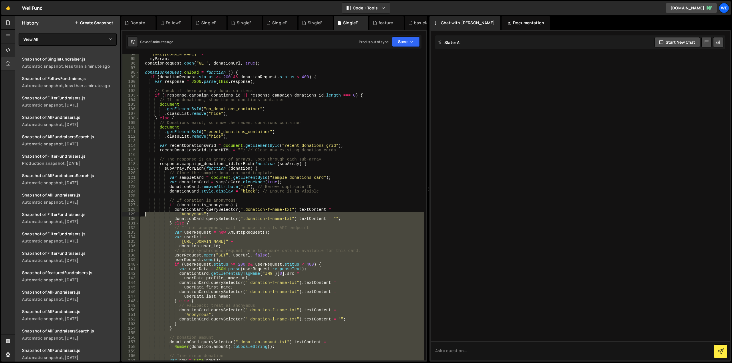
scroll to position [393, 0]
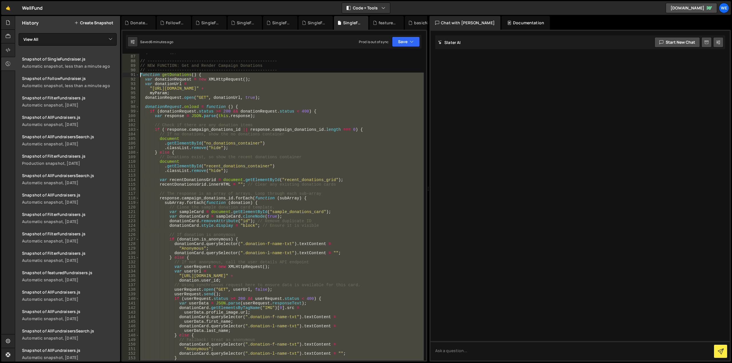
drag, startPoint x: 150, startPoint y: 236, endPoint x: 133, endPoint y: 76, distance: 160.8
click at [133, 76] on div "}; 86 87 88 89 90 91 92 93 94 95 96 97 98 99 100 101 102 103 104 105 106 107 10…" at bounding box center [274, 207] width 304 height 307
type textarea "function getDonations() { var donationRequest = new XMLHttpRequest();"
paste textarea
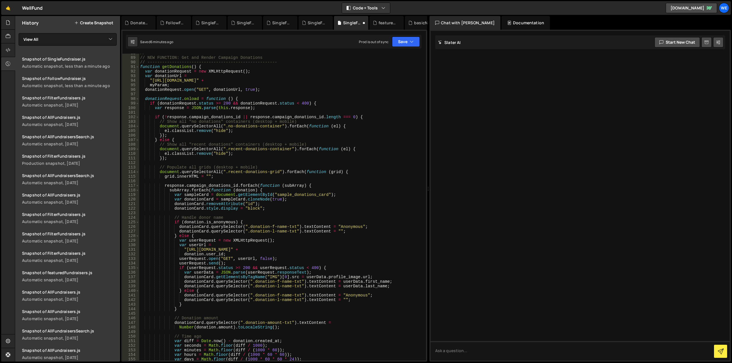
scroll to position [349, 0]
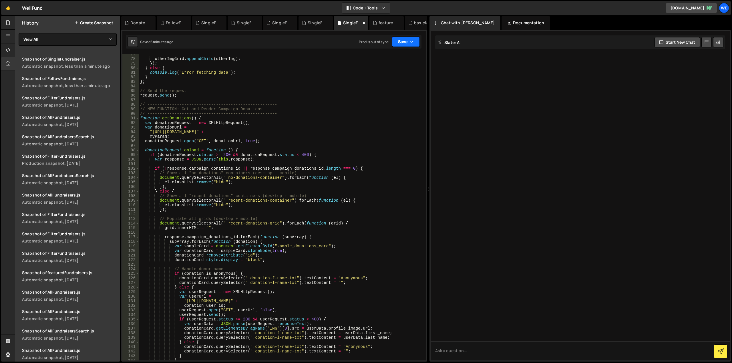
click at [405, 42] on button "Save" at bounding box center [406, 42] width 28 height 10
click at [377, 62] on div "6 minutes ago" at bounding box center [378, 61] width 22 height 5
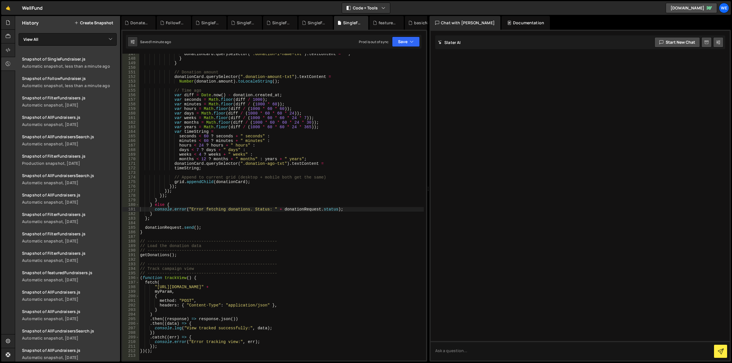
click at [297, 210] on div "donationCard . querySelector ( ".donation-l-name-txt" ) . textContent = "" ; } …" at bounding box center [281, 210] width 285 height 316
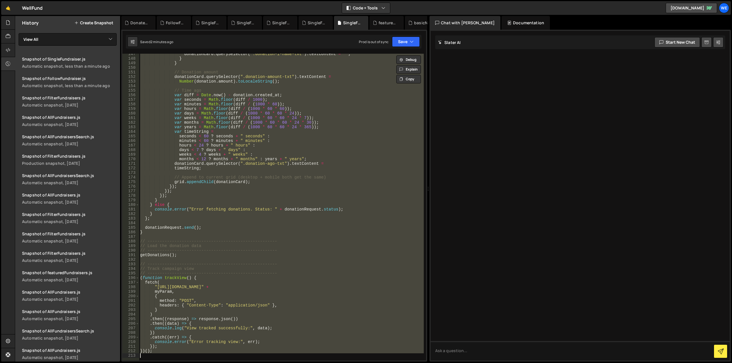
click at [267, 179] on div "donationCard . querySelector ( ".donation-l-name-txt" ) . textContent = "" ; } …" at bounding box center [281, 207] width 285 height 307
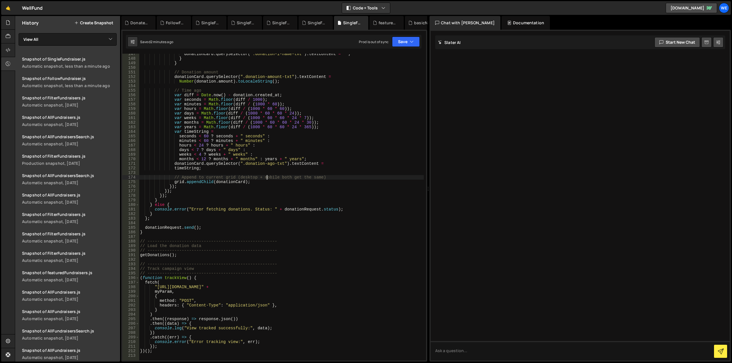
type textarea "})();"
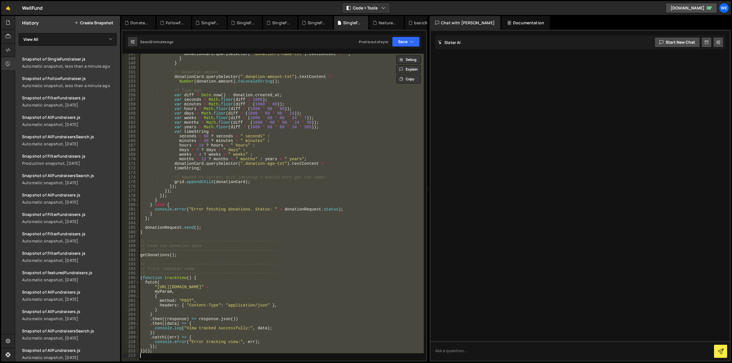
paste textarea
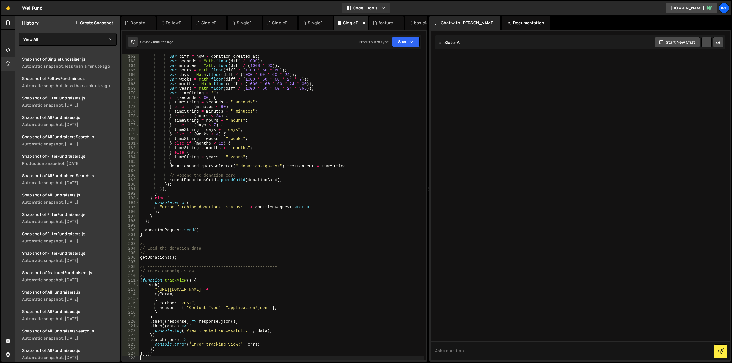
scroll to position [736, 0]
click at [410, 42] on icon "button" at bounding box center [412, 42] width 4 height 6
click at [390, 57] on div "Save to Staging S" at bounding box center [386, 56] width 59 height 6
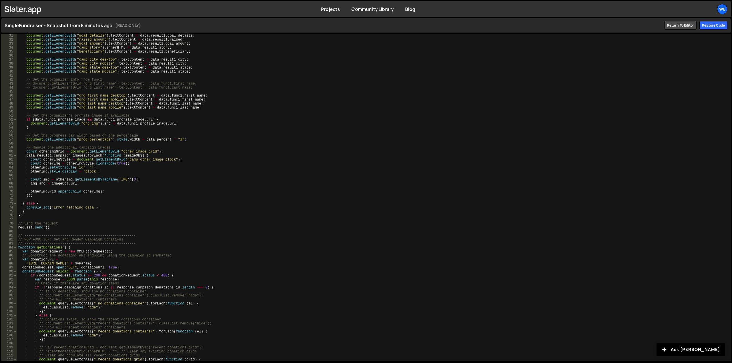
scroll to position [154, 0]
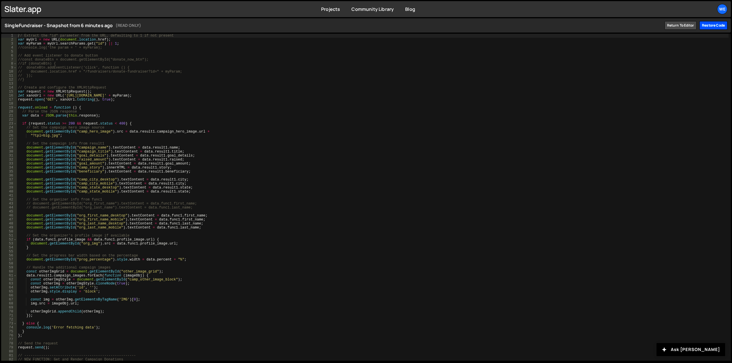
click at [709, 24] on div "Restore code" at bounding box center [713, 25] width 28 height 9
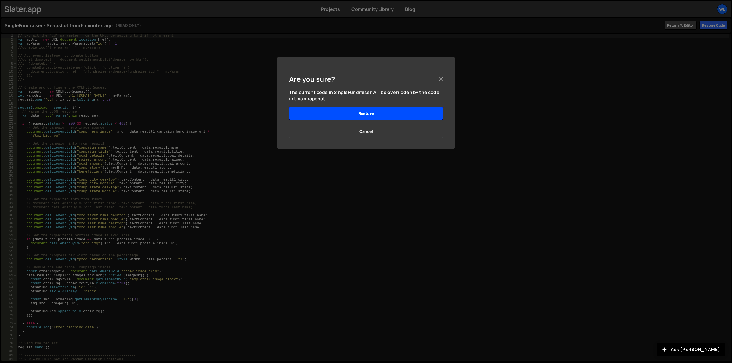
click at [352, 116] on button "Restore" at bounding box center [366, 114] width 154 height 14
